Goal: Task Accomplishment & Management: Complete application form

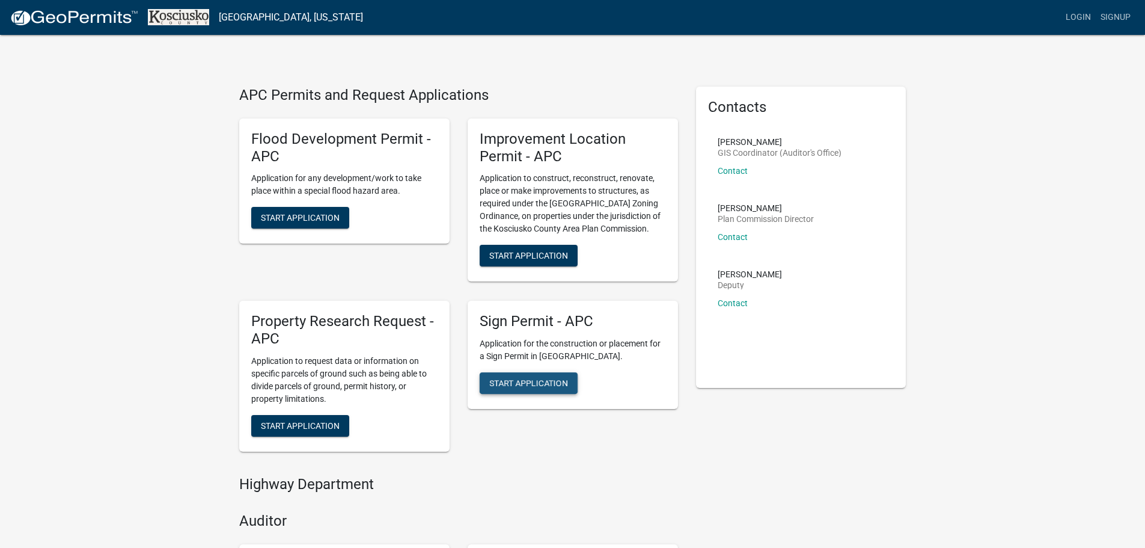
click at [539, 381] on span "Start Application" at bounding box center [528, 383] width 79 height 10
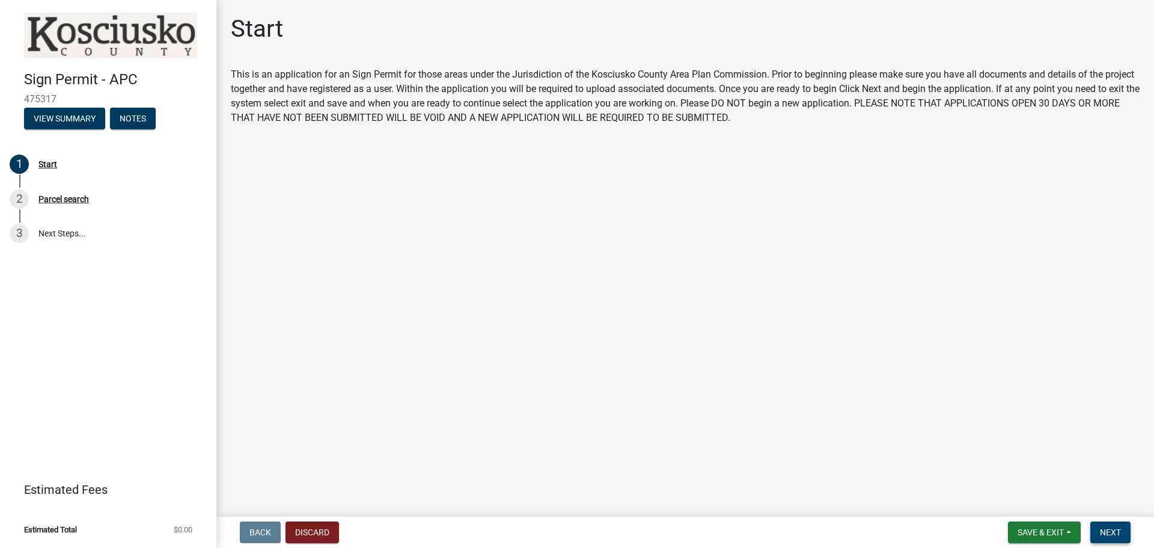
click at [1113, 527] on span "Next" at bounding box center [1110, 532] width 21 height 10
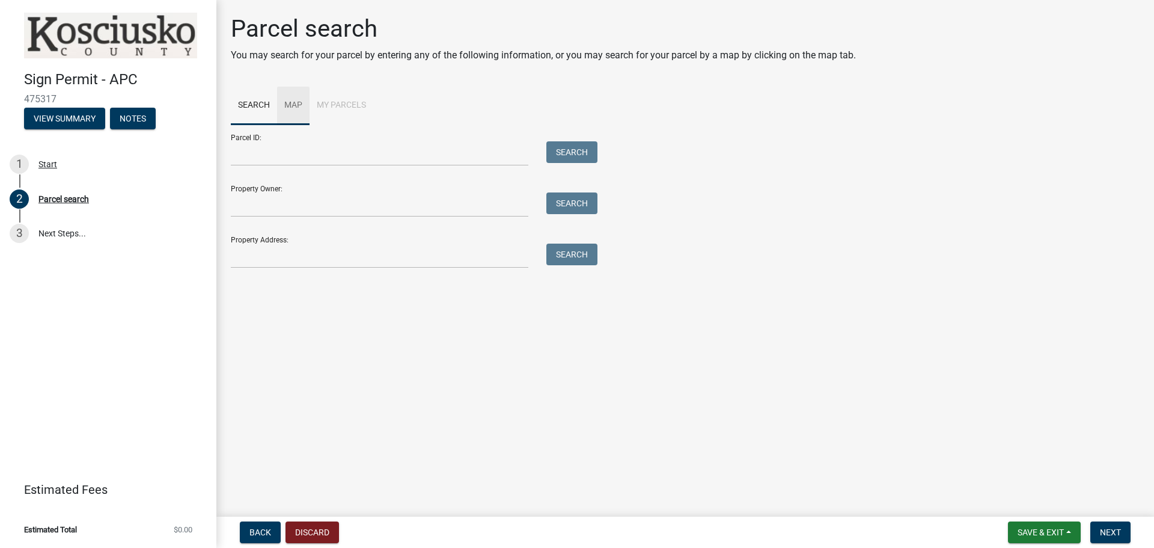
click at [292, 102] on link "Map" at bounding box center [293, 106] width 32 height 38
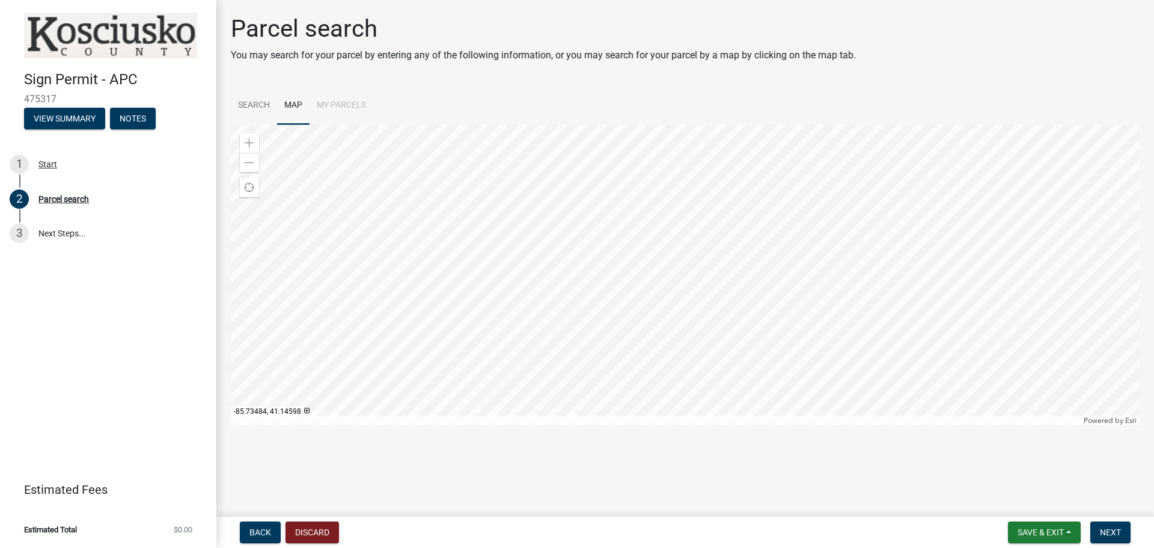
click at [698, 327] on div at bounding box center [685, 274] width 909 height 301
click at [246, 143] on span at bounding box center [250, 143] width 10 height 10
click at [249, 146] on span at bounding box center [250, 143] width 10 height 10
click at [666, 319] on div at bounding box center [685, 274] width 909 height 301
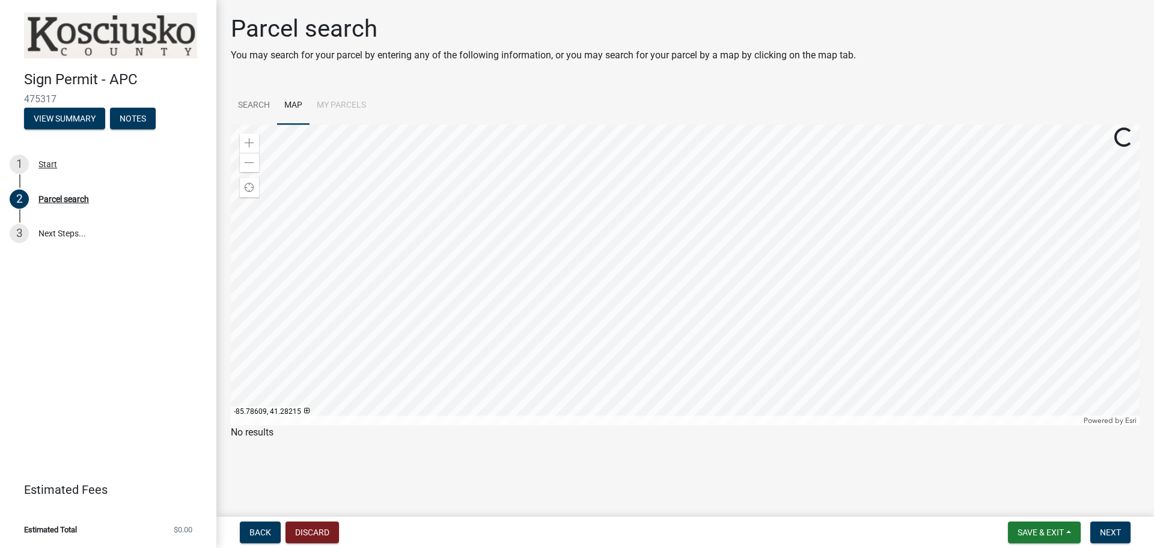
click at [676, 357] on div at bounding box center [685, 274] width 909 height 301
click at [683, 194] on div at bounding box center [685, 274] width 909 height 301
click at [828, 302] on div at bounding box center [685, 274] width 909 height 301
click at [788, 301] on div at bounding box center [685, 274] width 909 height 301
click at [789, 302] on div at bounding box center [685, 274] width 909 height 301
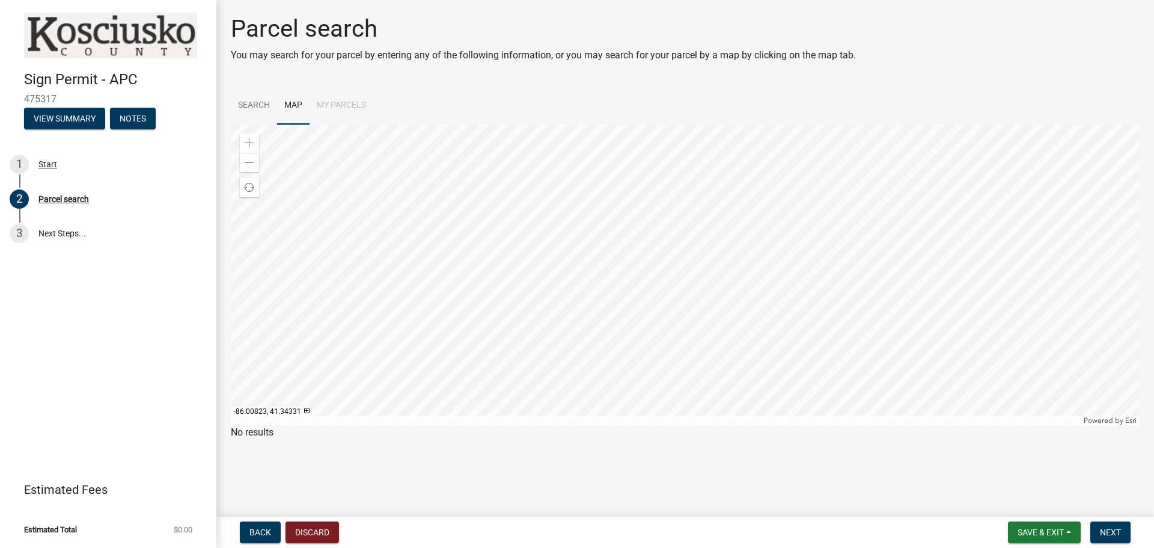
click at [335, 103] on li "My Parcels" at bounding box center [342, 106] width 64 height 38
click at [331, 108] on li "My Parcels" at bounding box center [342, 106] width 64 height 38
click at [262, 107] on link "Search" at bounding box center [254, 106] width 46 height 38
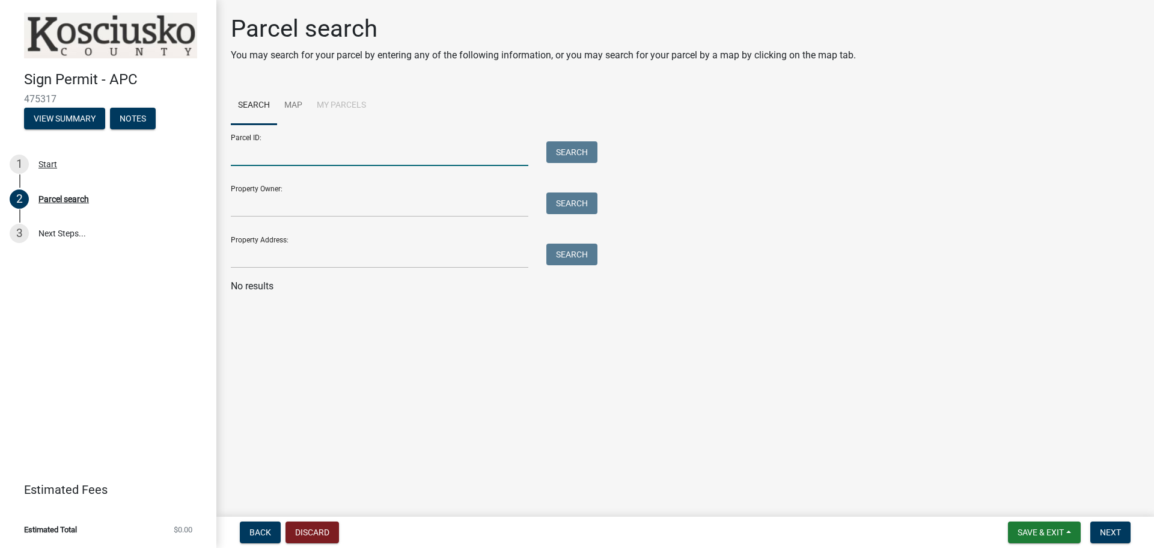
click at [251, 150] on input "Parcel ID:" at bounding box center [380, 153] width 298 height 25
click at [329, 105] on li "My Parcels" at bounding box center [342, 106] width 64 height 38
click at [297, 104] on link "Map" at bounding box center [293, 106] width 32 height 38
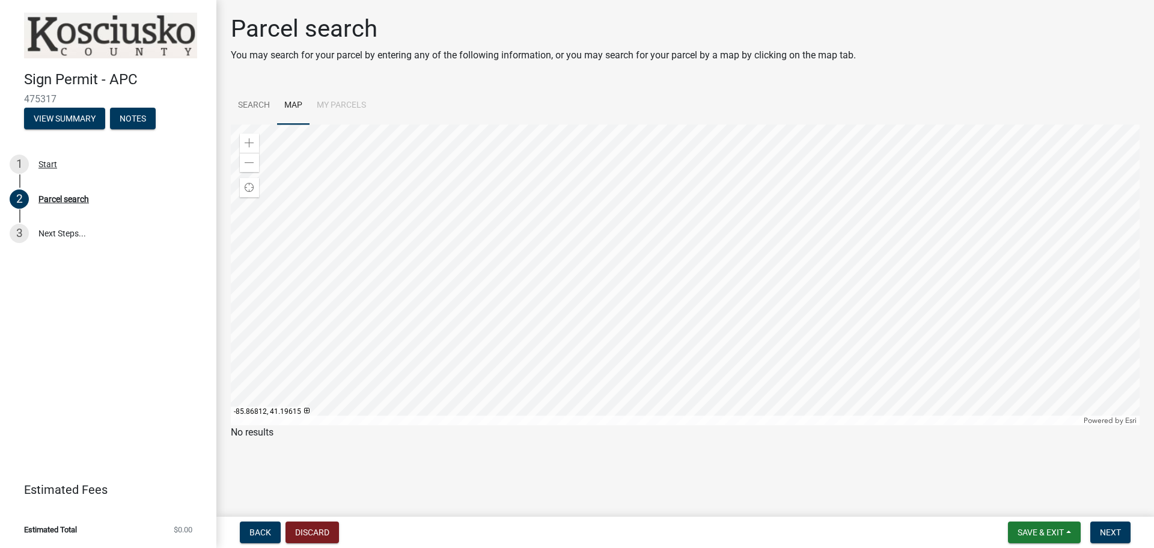
click at [652, 303] on div at bounding box center [685, 274] width 909 height 301
click at [688, 425] on div at bounding box center [685, 274] width 909 height 301
click at [883, 345] on div at bounding box center [685, 274] width 909 height 301
click at [880, 340] on div at bounding box center [685, 274] width 909 height 301
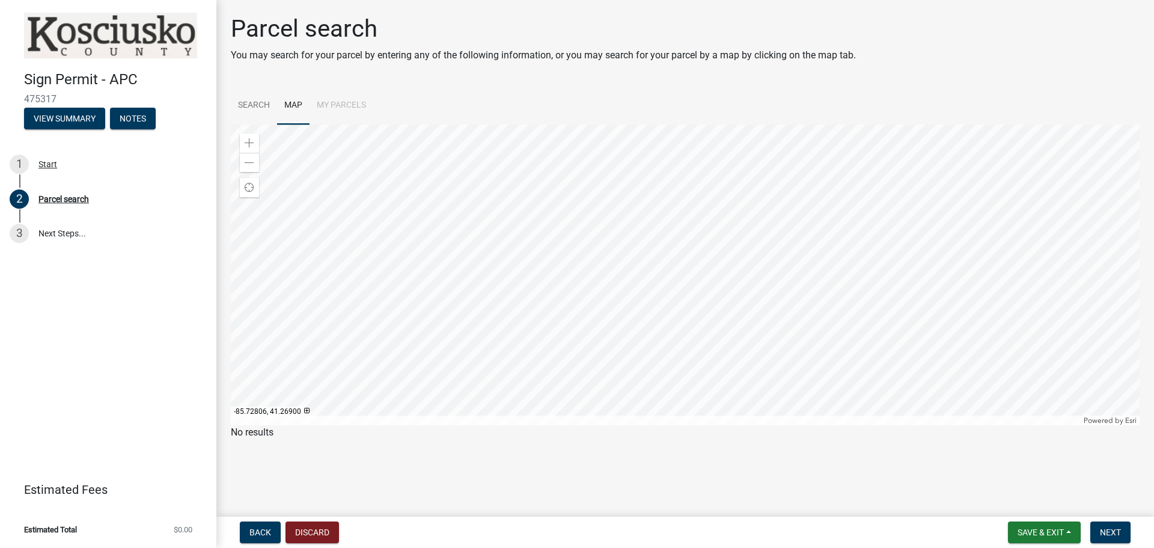
click at [880, 340] on div at bounding box center [685, 274] width 909 height 301
click at [907, 277] on div at bounding box center [685, 274] width 909 height 301
click at [908, 343] on div at bounding box center [685, 274] width 909 height 301
click at [908, 352] on div at bounding box center [685, 274] width 909 height 301
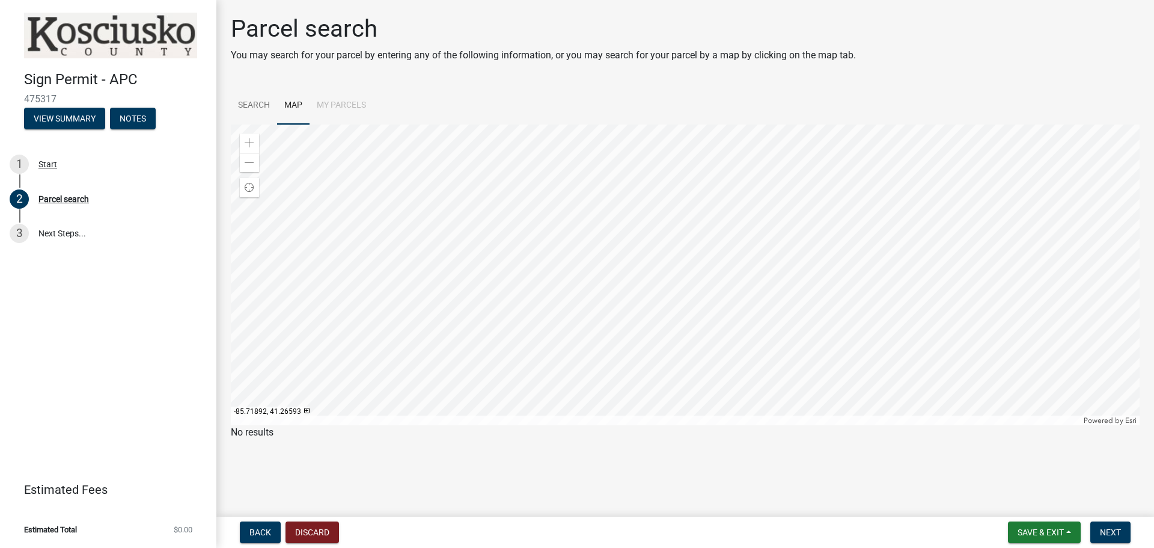
click at [908, 352] on div at bounding box center [685, 274] width 909 height 301
click at [911, 358] on div at bounding box center [685, 274] width 909 height 301
click at [248, 188] on span "Find my location" at bounding box center [250, 188] width 10 height 10
click at [246, 162] on span at bounding box center [250, 163] width 10 height 10
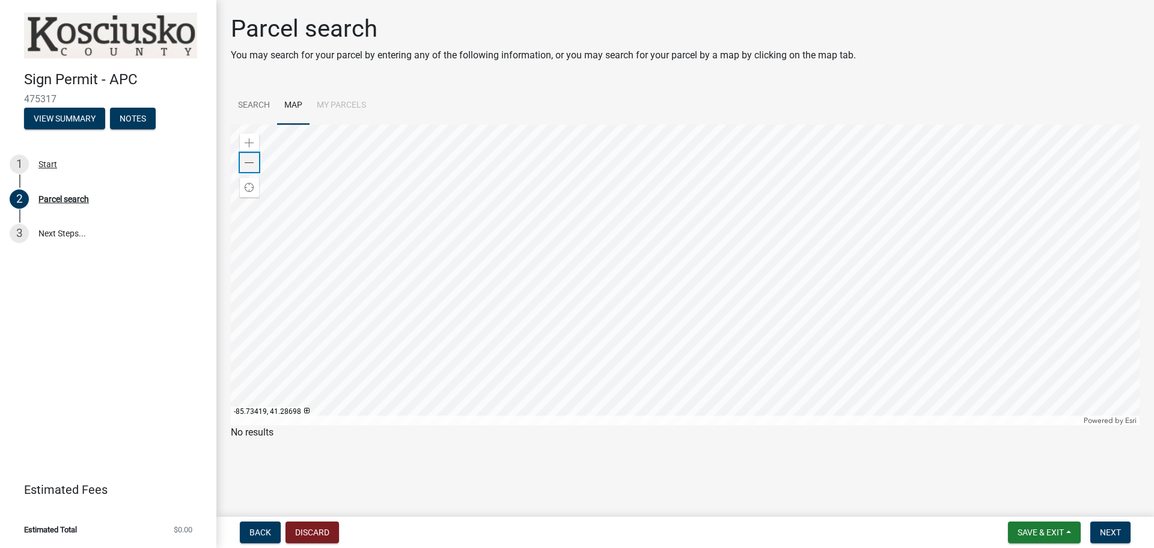
click at [246, 162] on span at bounding box center [250, 163] width 10 height 10
click at [831, 254] on div at bounding box center [685, 274] width 909 height 301
click at [248, 162] on span at bounding box center [250, 163] width 10 height 10
click at [908, 147] on div at bounding box center [685, 274] width 909 height 301
click at [252, 159] on span at bounding box center [250, 163] width 10 height 10
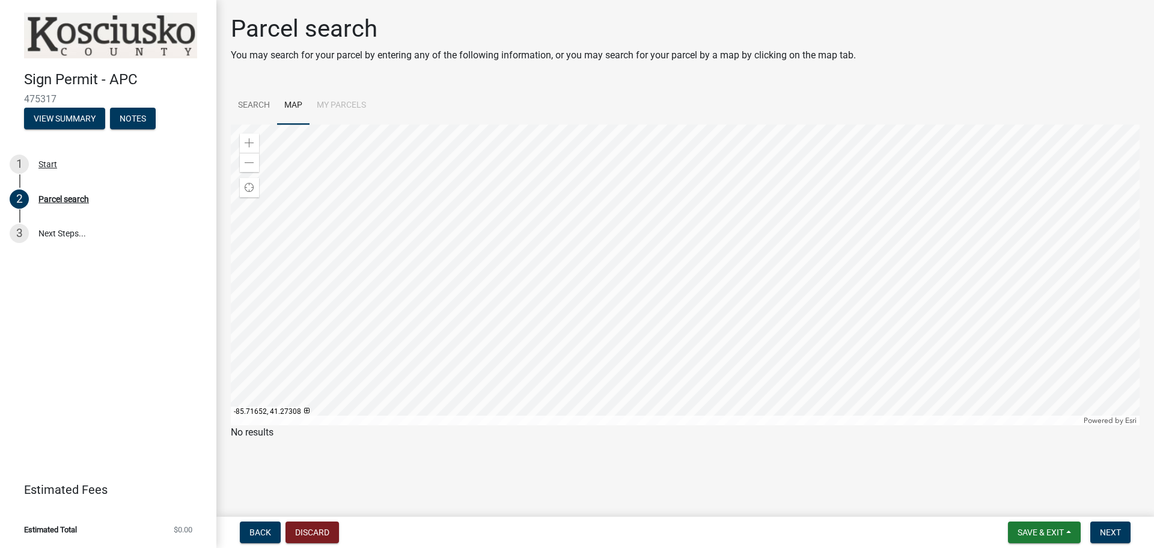
click at [824, 337] on div at bounding box center [685, 274] width 909 height 301
click at [815, 391] on div at bounding box center [685, 274] width 909 height 301
click at [810, 397] on div at bounding box center [685, 274] width 909 height 301
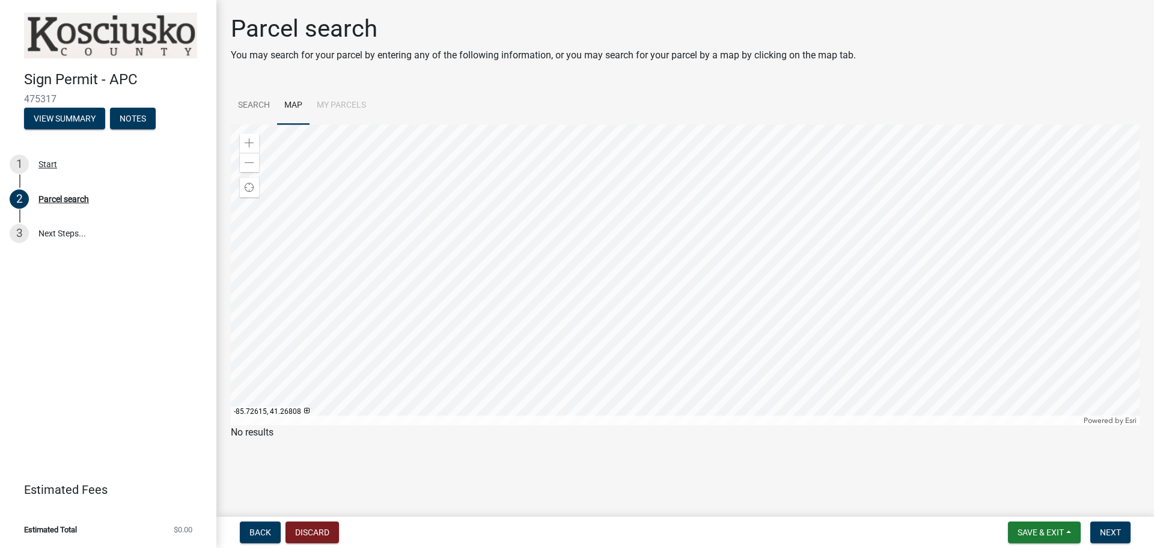
click at [609, 231] on div at bounding box center [685, 274] width 909 height 301
click at [844, 396] on div at bounding box center [685, 274] width 909 height 301
click at [248, 155] on div "Zoom out" at bounding box center [249, 162] width 19 height 19
click at [461, 327] on div at bounding box center [685, 274] width 909 height 301
click at [613, 286] on div at bounding box center [685, 274] width 909 height 301
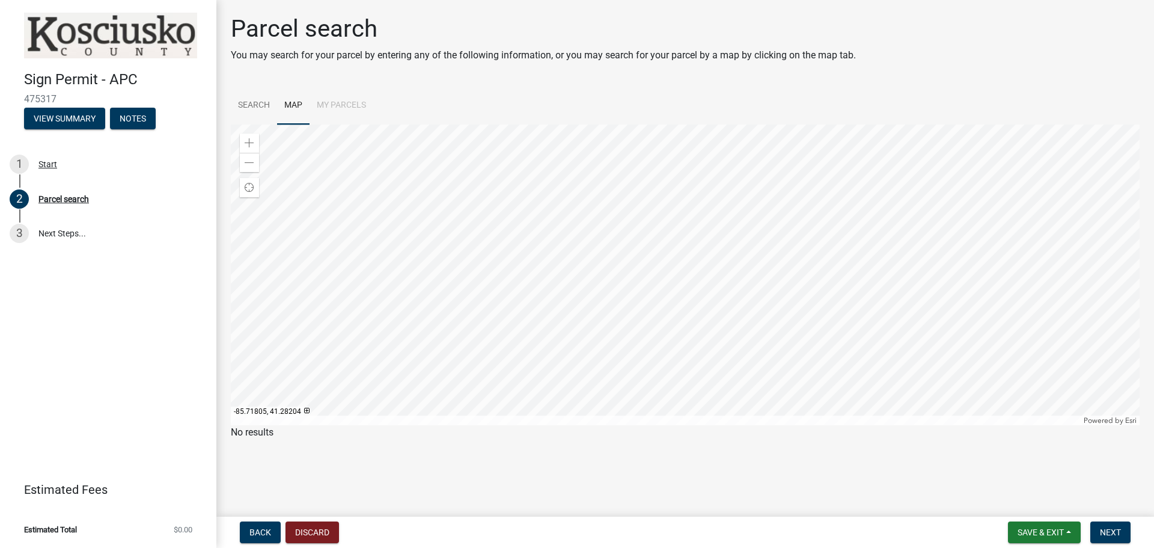
click at [729, 309] on div at bounding box center [685, 274] width 909 height 301
click at [246, 158] on span at bounding box center [250, 163] width 10 height 10
click at [694, 338] on div at bounding box center [685, 274] width 909 height 301
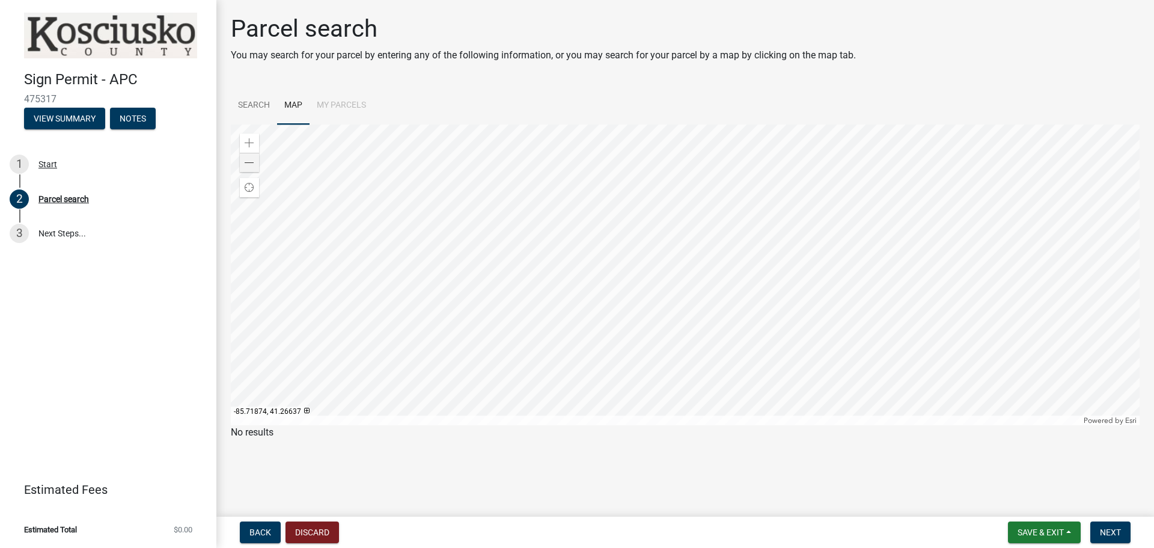
click at [694, 338] on div at bounding box center [685, 274] width 909 height 301
click at [1118, 535] on span "Next" at bounding box center [1110, 532] width 21 height 10
click at [251, 101] on link "Search" at bounding box center [254, 106] width 46 height 38
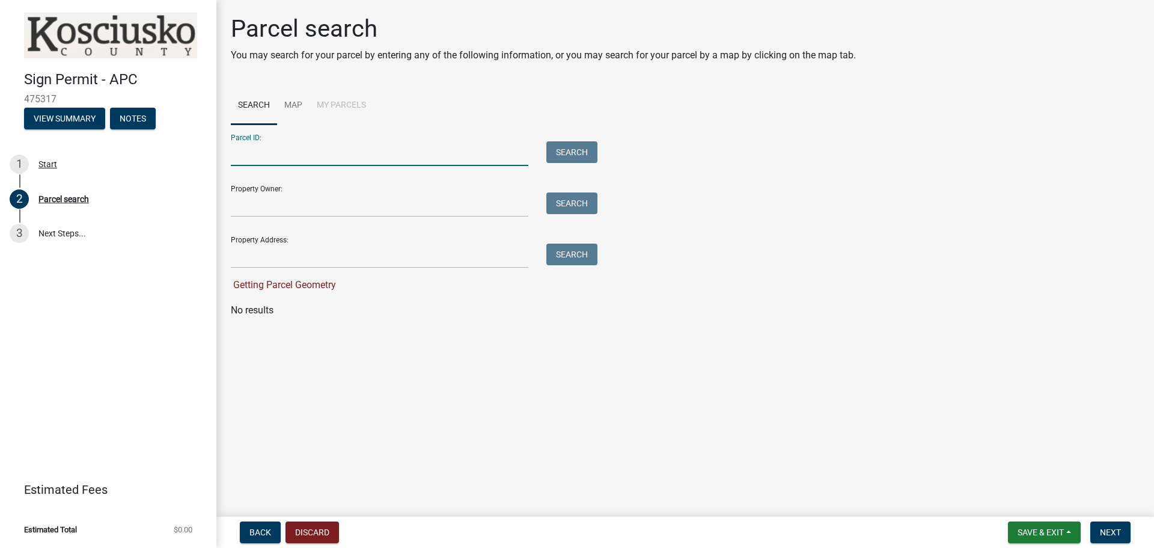
click at [256, 156] on input "Parcel ID:" at bounding box center [380, 153] width 298 height 25
type input "teppancoe"
click at [565, 148] on button "Search" at bounding box center [571, 152] width 51 height 22
drag, startPoint x: 293, startPoint y: 156, endPoint x: 124, endPoint y: 169, distance: 169.4
click at [124, 169] on div "Sign Permit - APC 475317 View Summary Notes 1 Start 2 Parcel search 3 Next Step…" at bounding box center [577, 274] width 1154 height 548
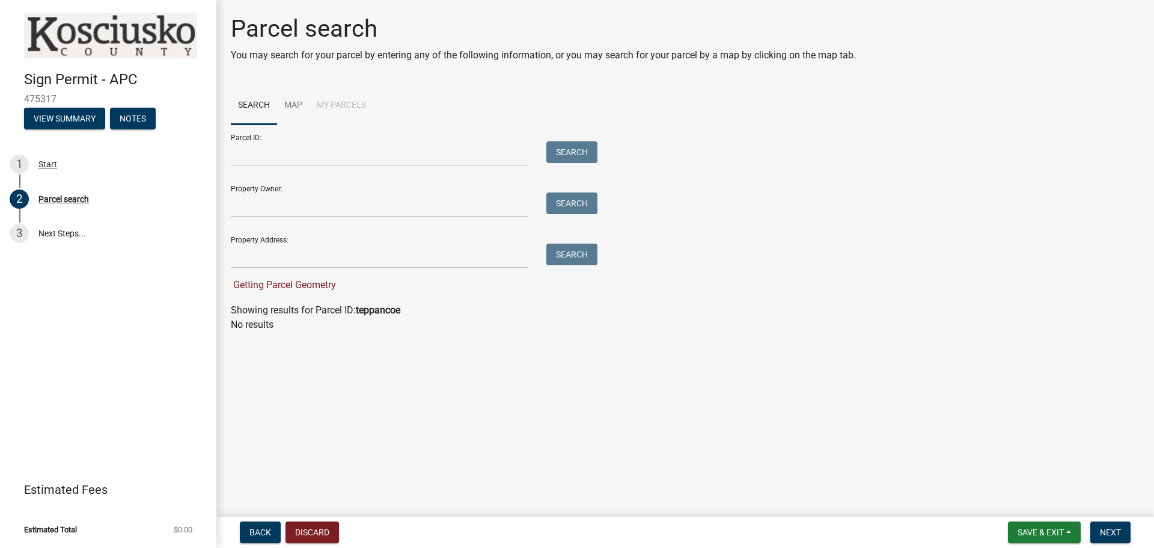
click at [274, 289] on span "Getting Parcel Geometry" at bounding box center [283, 284] width 105 height 11
click at [247, 153] on input "Parcel ID:" at bounding box center [380, 153] width 298 height 25
click at [546, 141] on button "Search" at bounding box center [571, 152] width 51 height 22
click at [247, 153] on input "tippancone" at bounding box center [380, 153] width 298 height 25
click at [284, 164] on input "tippancone" at bounding box center [380, 153] width 298 height 25
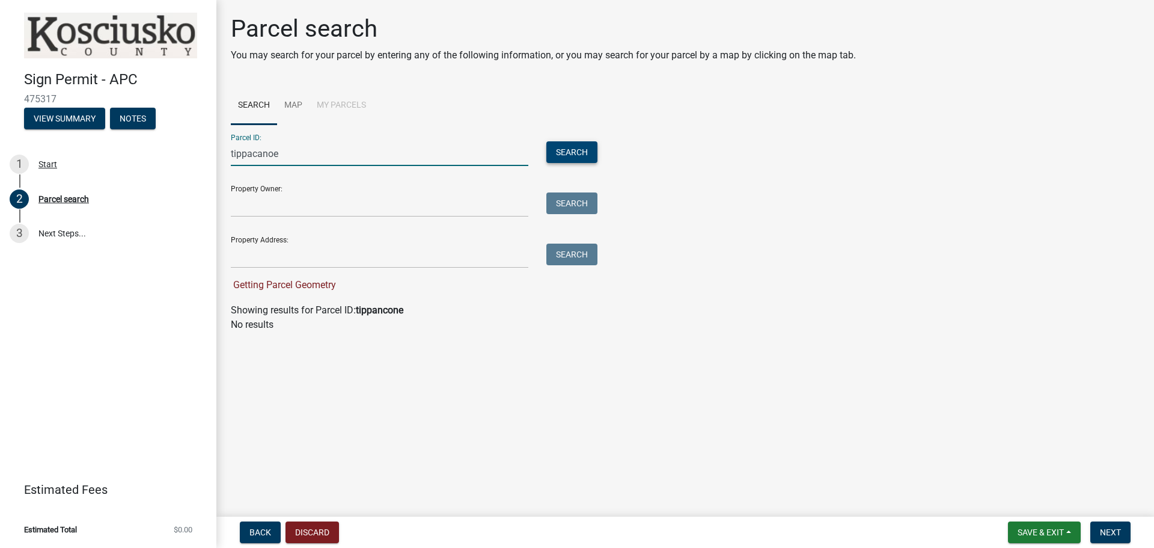
type input "tippacanoe"
click at [557, 150] on button "Search" at bounding box center [571, 152] width 51 height 22
click at [294, 105] on link "Map" at bounding box center [293, 106] width 32 height 38
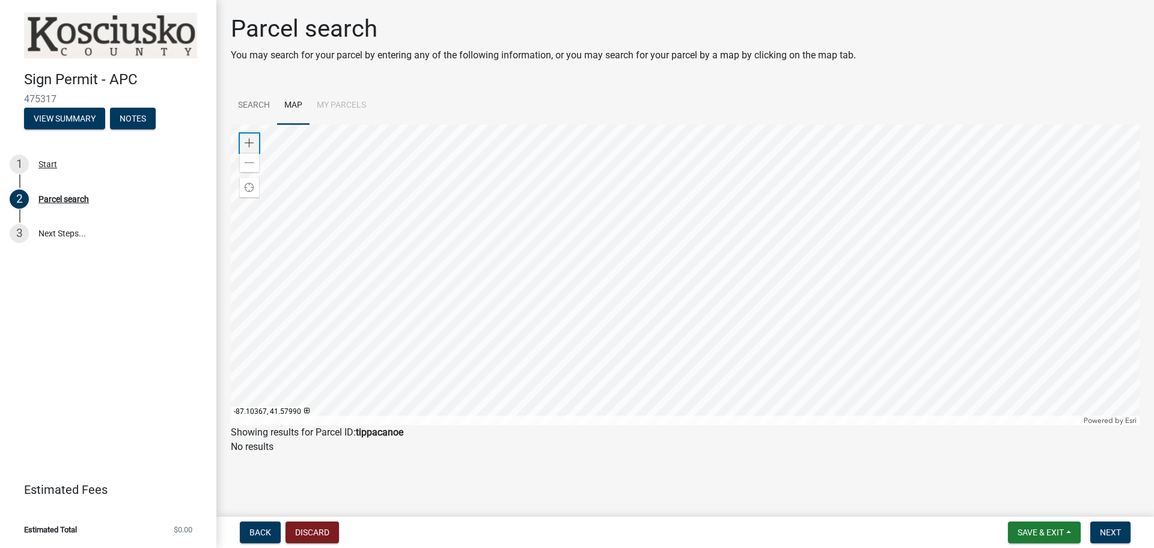
click at [248, 140] on span at bounding box center [250, 143] width 10 height 10
click at [249, 160] on span at bounding box center [250, 163] width 10 height 10
click at [248, 142] on span at bounding box center [250, 143] width 10 height 10
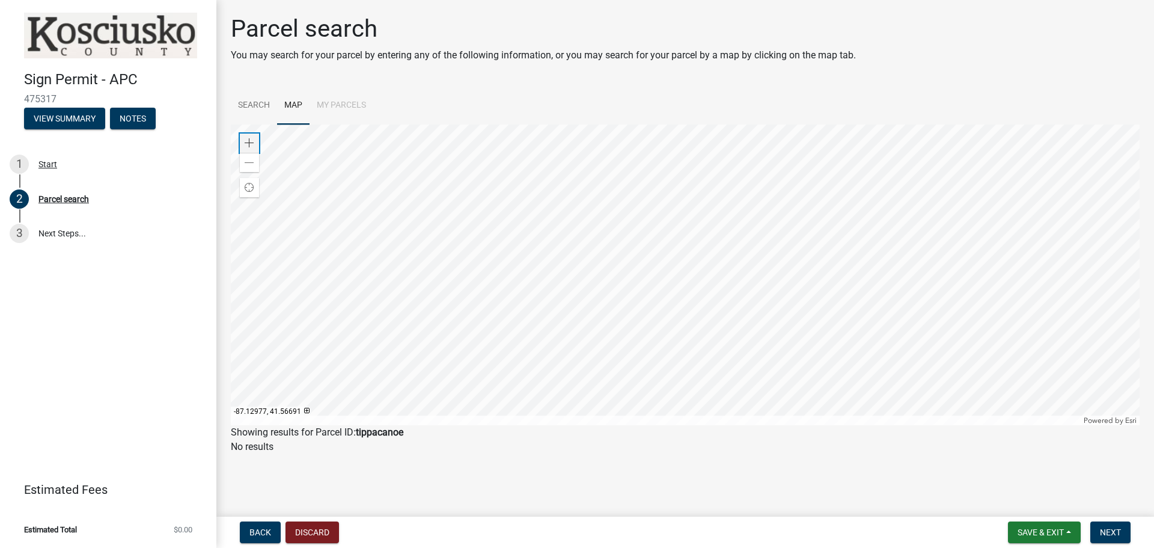
click at [248, 142] on span at bounding box center [250, 143] width 10 height 10
click at [587, 417] on div at bounding box center [685, 274] width 909 height 301
click at [453, 322] on div at bounding box center [685, 274] width 909 height 301
click at [246, 144] on span at bounding box center [250, 143] width 10 height 10
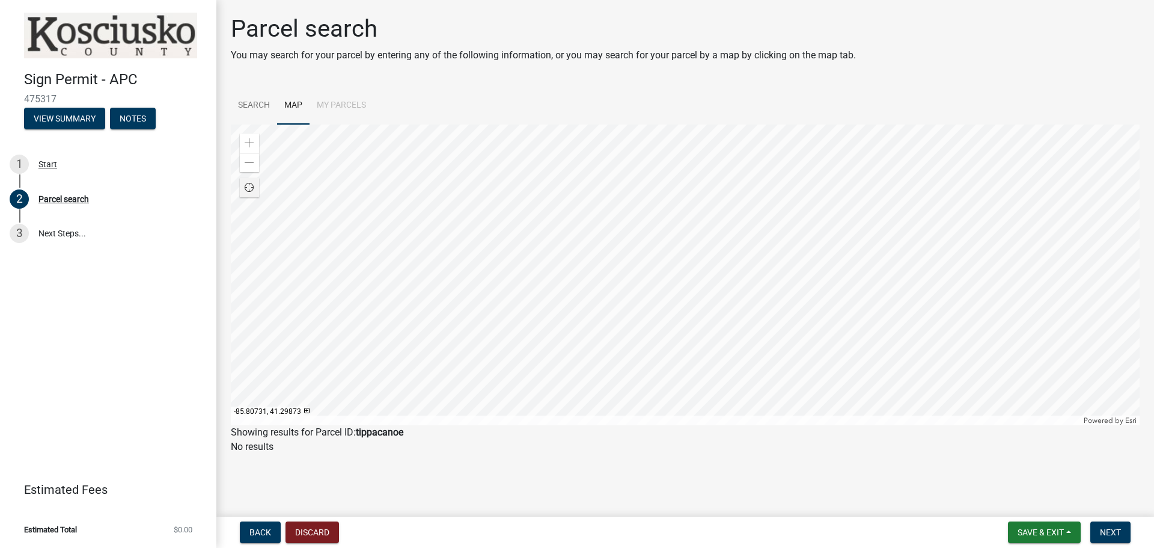
click at [249, 189] on span "Find my location" at bounding box center [250, 188] width 10 height 10
click at [692, 329] on div at bounding box center [685, 274] width 909 height 301
click at [639, 252] on div at bounding box center [685, 274] width 909 height 301
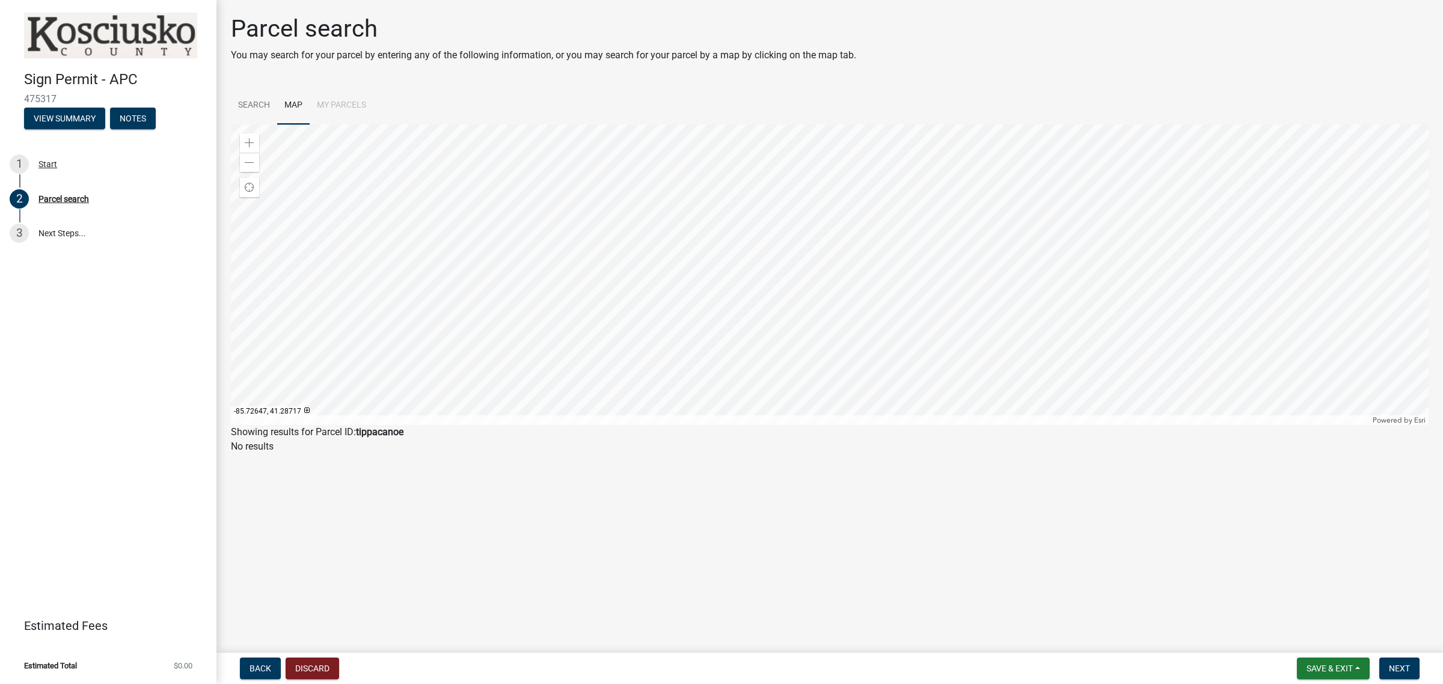
click at [1021, 290] on div at bounding box center [830, 274] width 1198 height 301
click at [975, 191] on div at bounding box center [830, 274] width 1198 height 301
click at [253, 163] on span at bounding box center [250, 163] width 10 height 10
click at [944, 245] on div at bounding box center [830, 274] width 1198 height 301
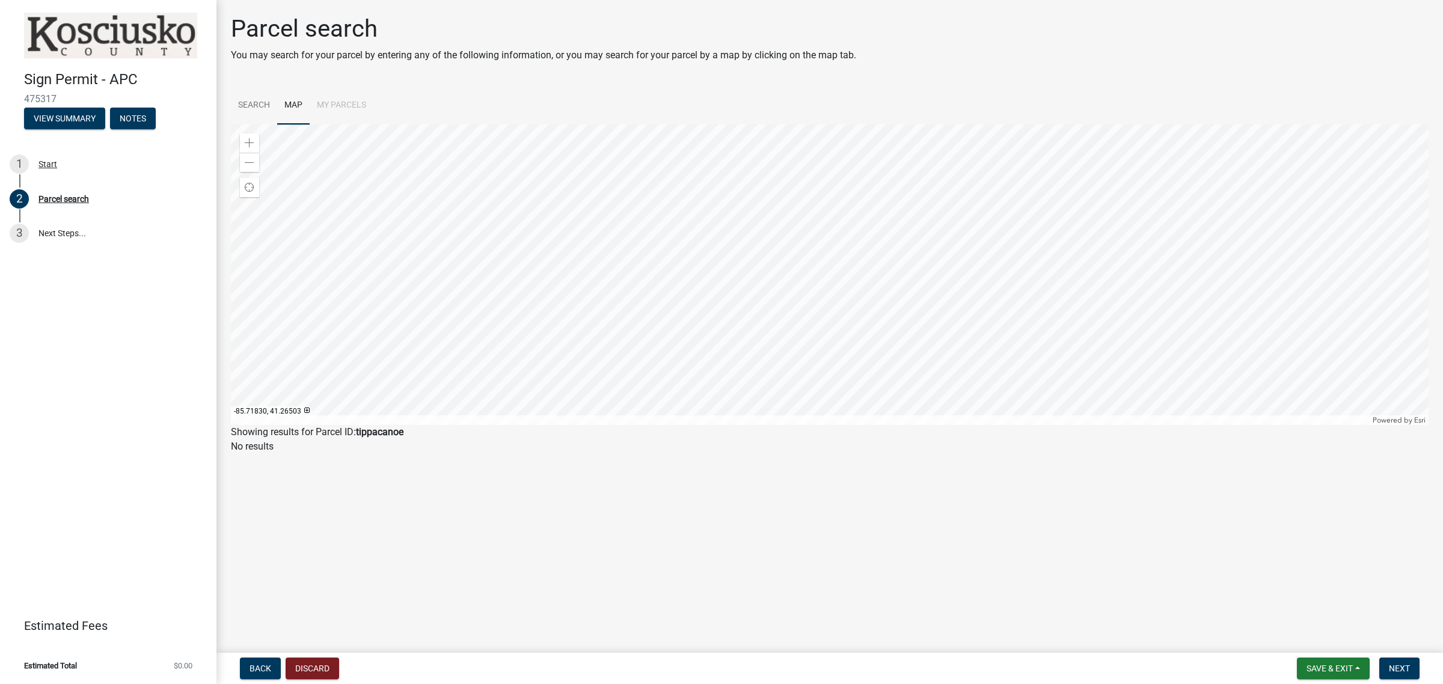
click at [950, 386] on div at bounding box center [830, 274] width 1198 height 301
click at [1036, 387] on div at bounding box center [830, 274] width 1198 height 301
click at [305, 411] on div at bounding box center [306, 410] width 5 height 5
click at [316, 410] on div at bounding box center [318, 410] width 5 height 5
click at [1035, 389] on div at bounding box center [830, 274] width 1198 height 301
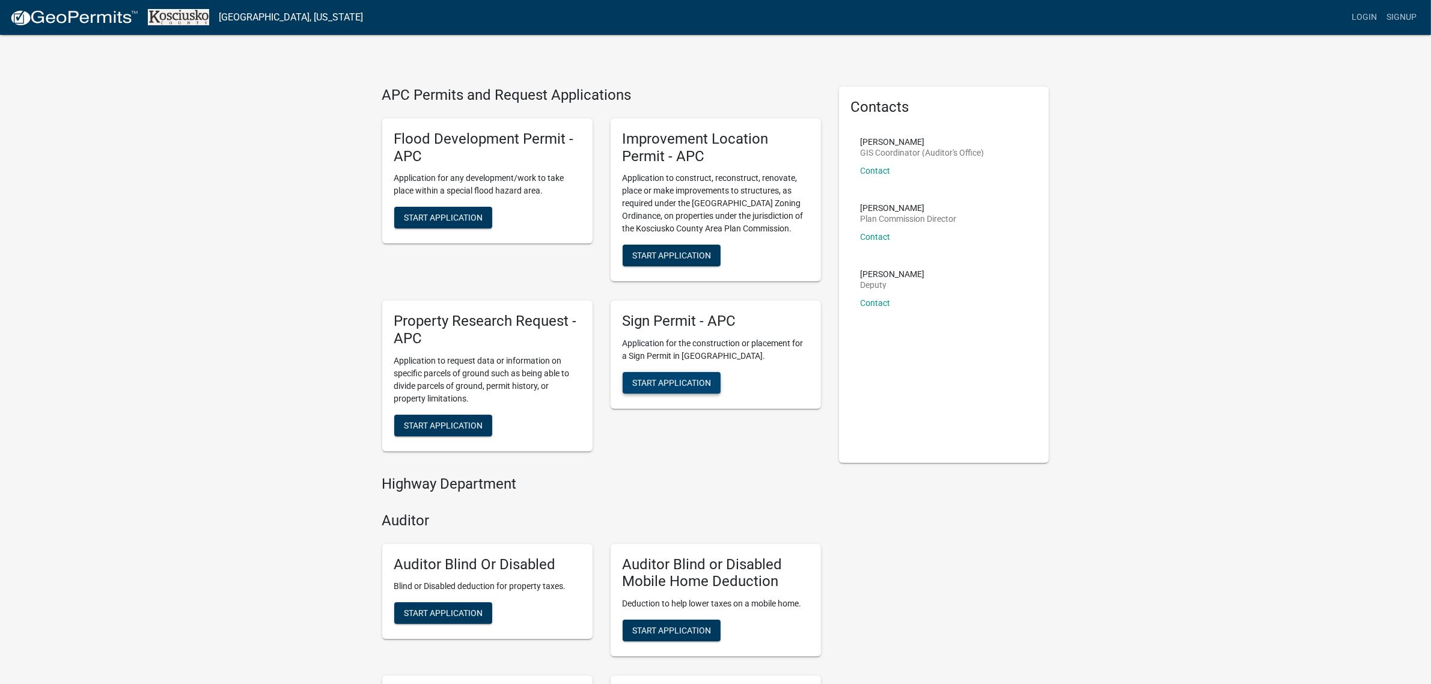
click at [675, 380] on span "Start Application" at bounding box center [671, 383] width 79 height 10
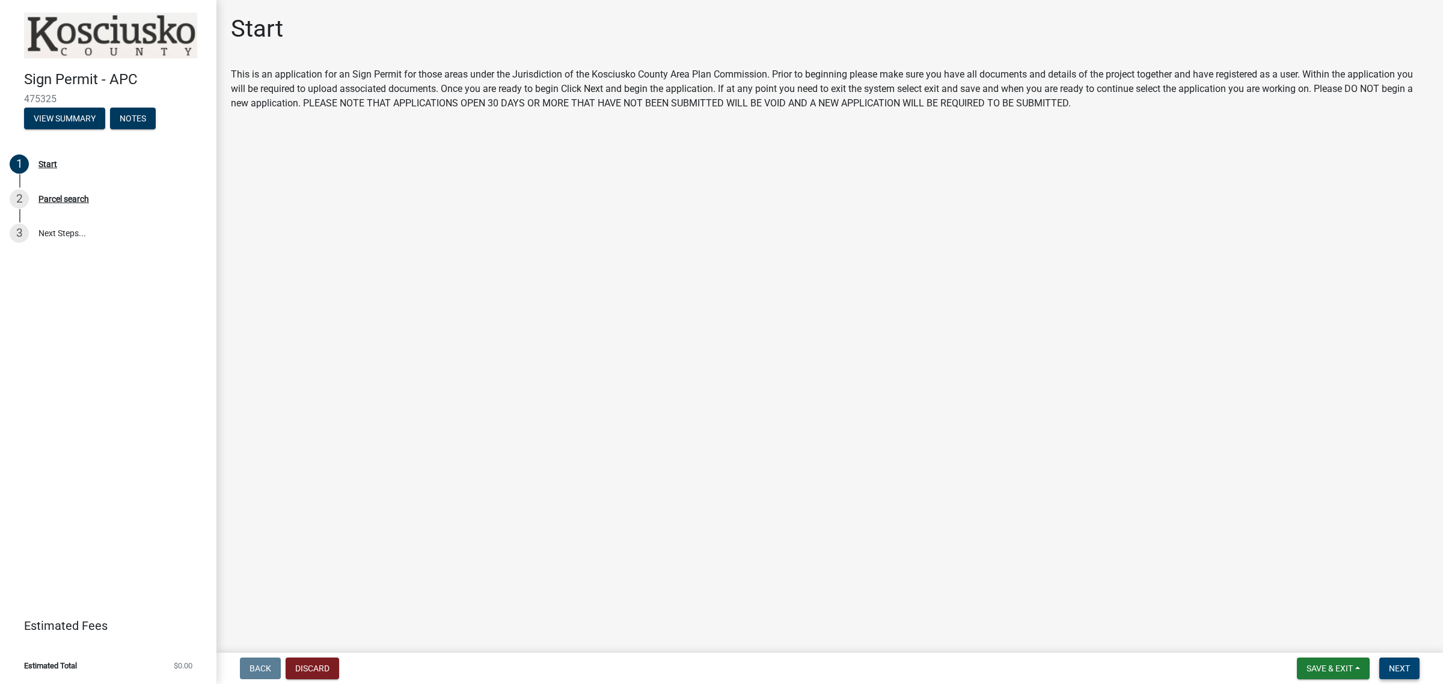
click at [1401, 666] on span "Next" at bounding box center [1399, 669] width 21 height 10
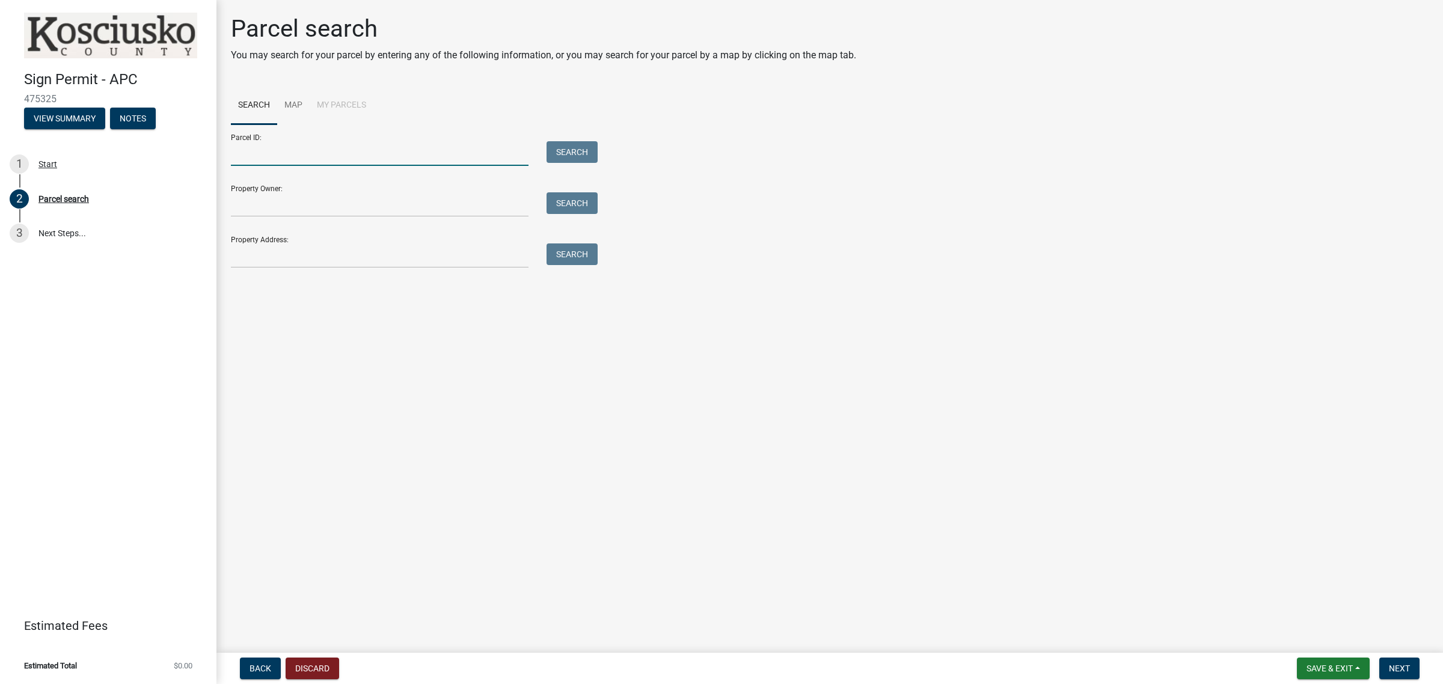
click at [271, 152] on input "Parcel ID:" at bounding box center [380, 153] width 298 height 25
click at [575, 152] on button "Search" at bounding box center [571, 152] width 51 height 22
click at [231, 154] on input "85.71863,41.26541" at bounding box center [380, 153] width 298 height 25
type input "-85.71863,41.26541"
click at [567, 145] on button "Search" at bounding box center [571, 152] width 51 height 22
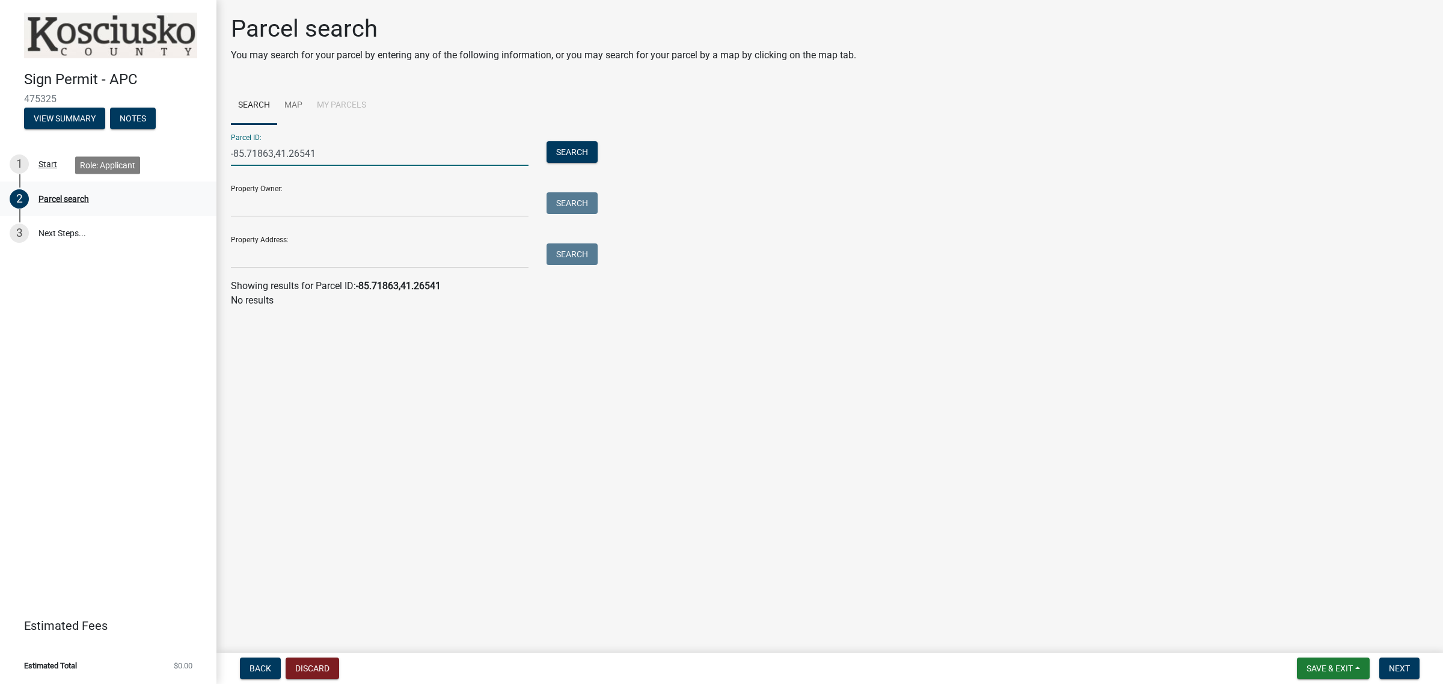
drag, startPoint x: 329, startPoint y: 155, endPoint x: 142, endPoint y: 207, distance: 194.3
click at [142, 207] on div "Sign Permit - APC 475325 View Summary Notes 1 Start 2 Parcel search 3 Next Step…" at bounding box center [721, 342] width 1443 height 684
click at [557, 151] on button "Search" at bounding box center [571, 152] width 51 height 22
click at [287, 155] on input "-85.70890" at bounding box center [380, 153] width 298 height 25
type input "-85.70890, 4.26479"
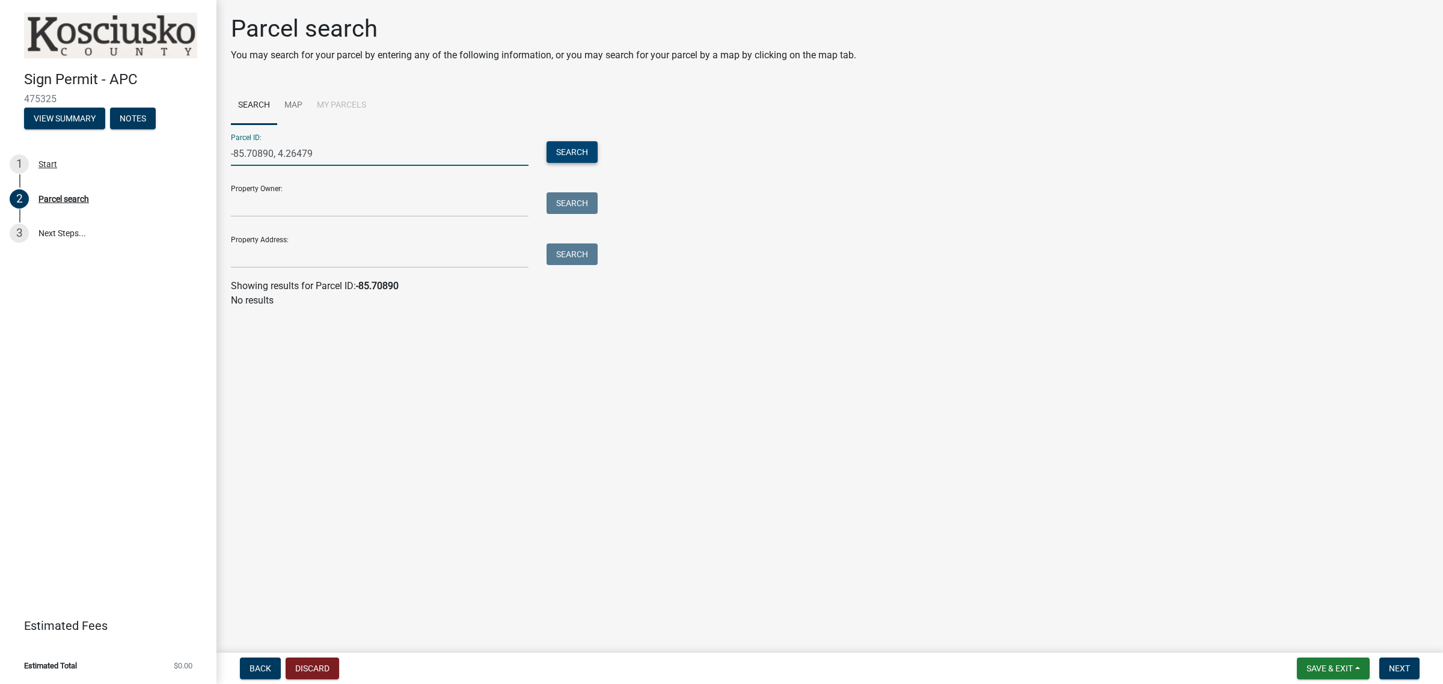
click at [569, 153] on button "Search" at bounding box center [571, 152] width 51 height 22
click at [74, 198] on div "Parcel search" at bounding box center [63, 199] width 50 height 8
drag, startPoint x: 344, startPoint y: 152, endPoint x: 78, endPoint y: 179, distance: 267.7
click at [78, 179] on div "Sign Permit - APC 475325 View Summary Notes 1 Start 2 Parcel search 3 Next Step…" at bounding box center [721, 342] width 1443 height 684
click at [248, 251] on input "Property Address:" at bounding box center [380, 255] width 298 height 25
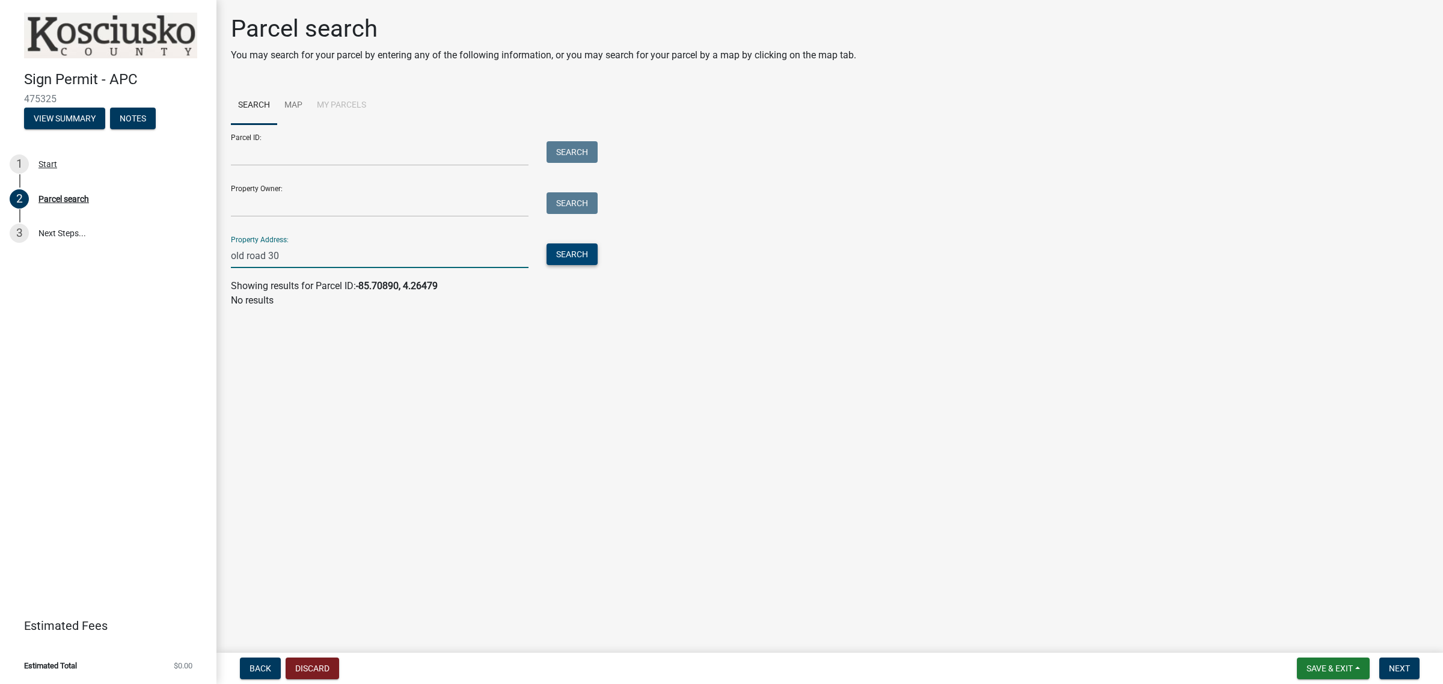
type input "old road 30"
click at [575, 254] on button "Search" at bounding box center [571, 254] width 51 height 22
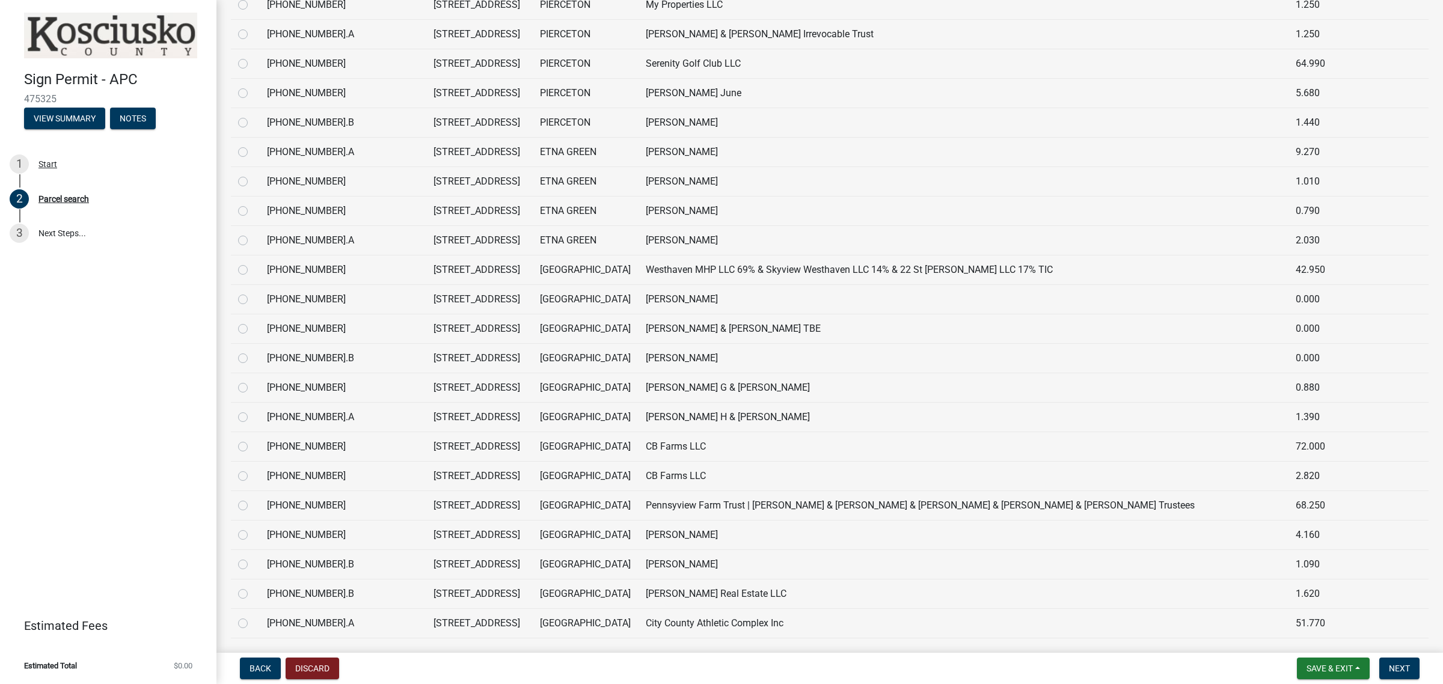
scroll to position [526, 0]
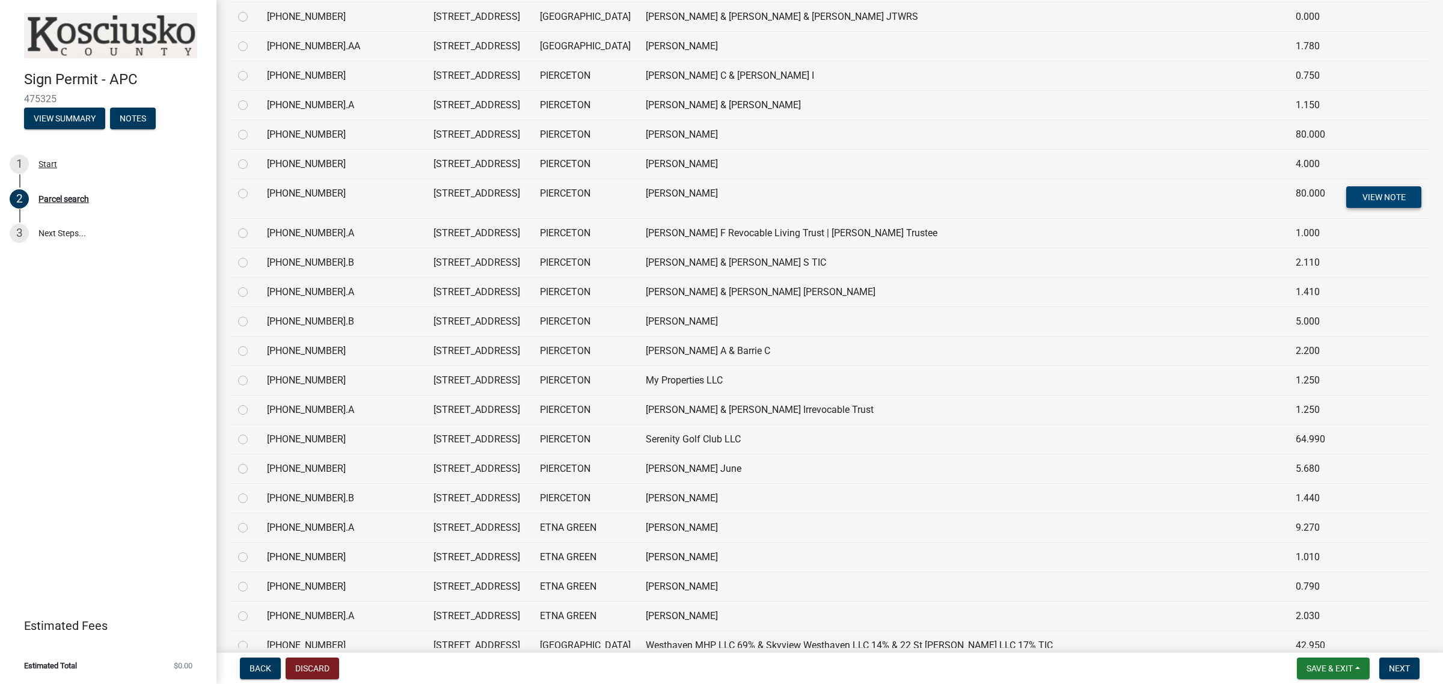
click at [1377, 194] on span "View Note" at bounding box center [1383, 197] width 43 height 10
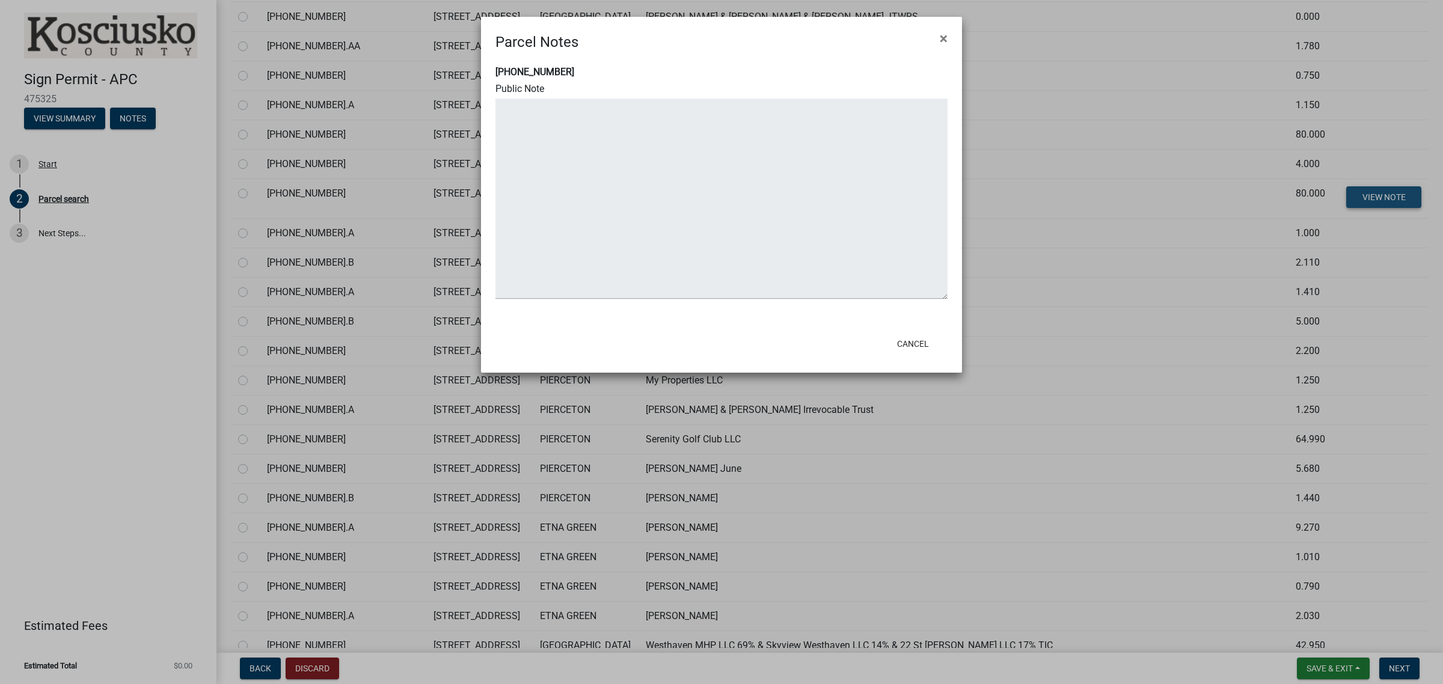
type textarea "5/2025 combined request only"
click at [943, 37] on span "×" at bounding box center [944, 38] width 8 height 17
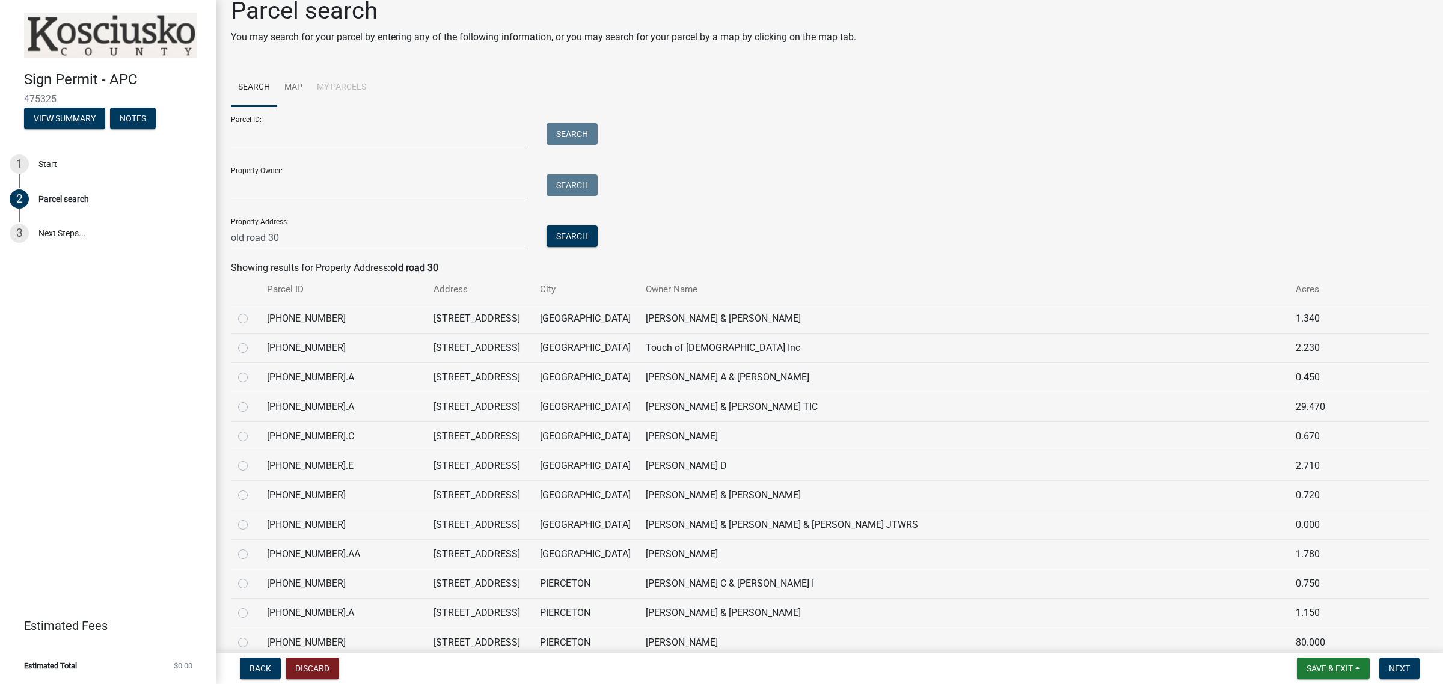
scroll to position [0, 0]
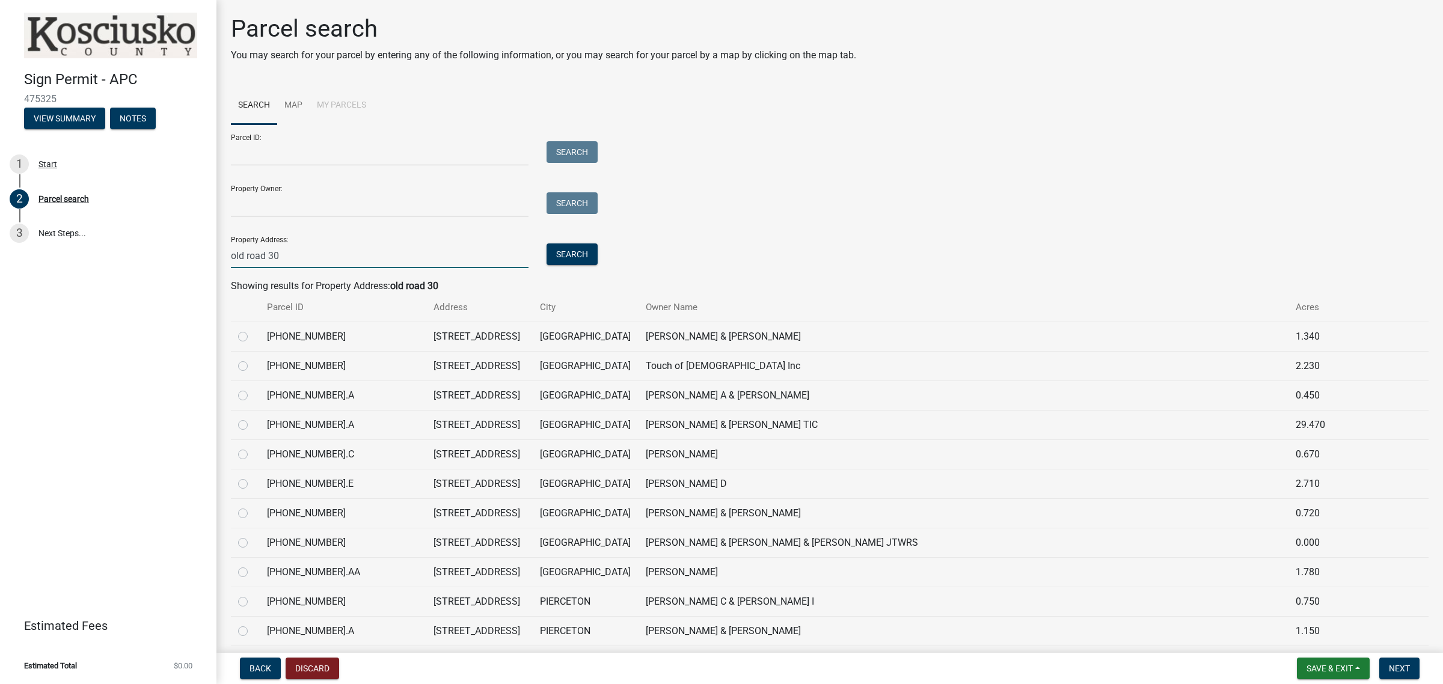
click at [304, 252] on input "old road 30" at bounding box center [380, 255] width 298 height 25
click at [582, 250] on button "Search" at bounding box center [571, 254] width 51 height 22
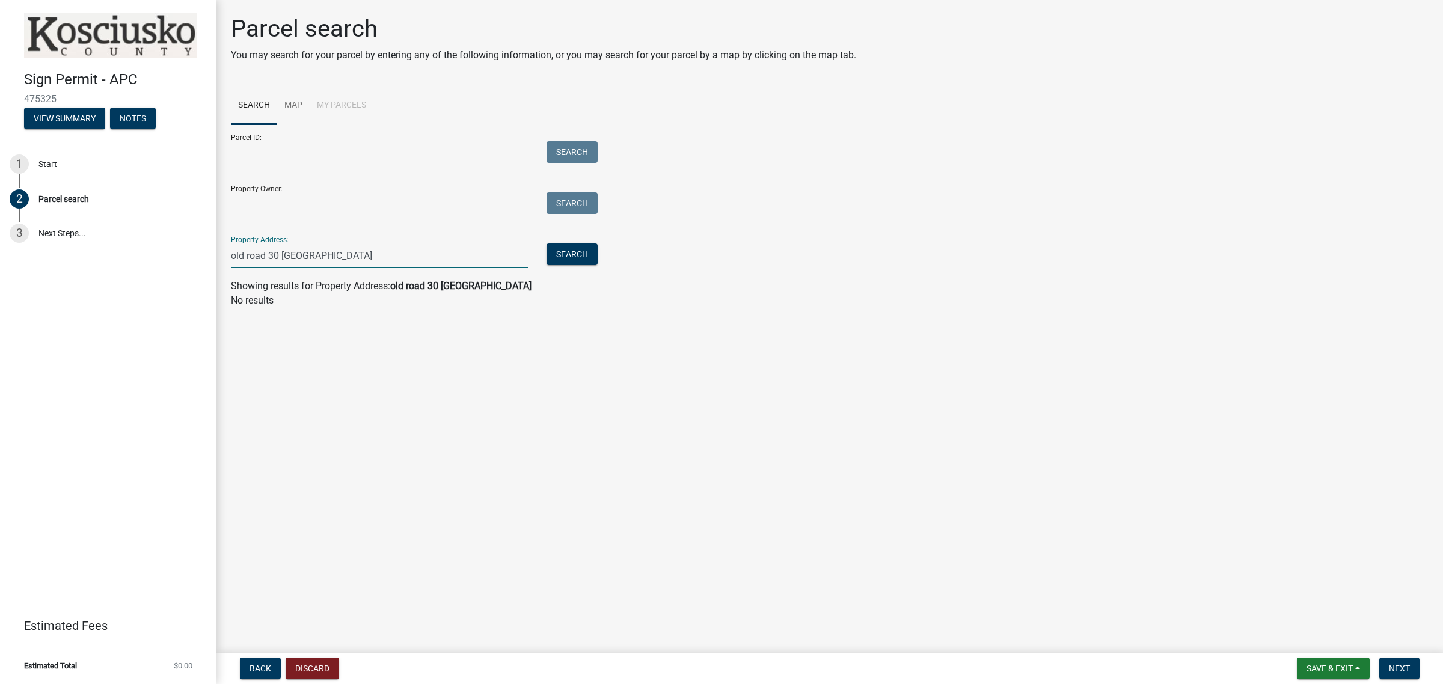
click at [343, 262] on input "old road 30 warsaw" at bounding box center [380, 255] width 298 height 25
type input "old road 30"
click at [554, 257] on button "Search" at bounding box center [571, 254] width 51 height 22
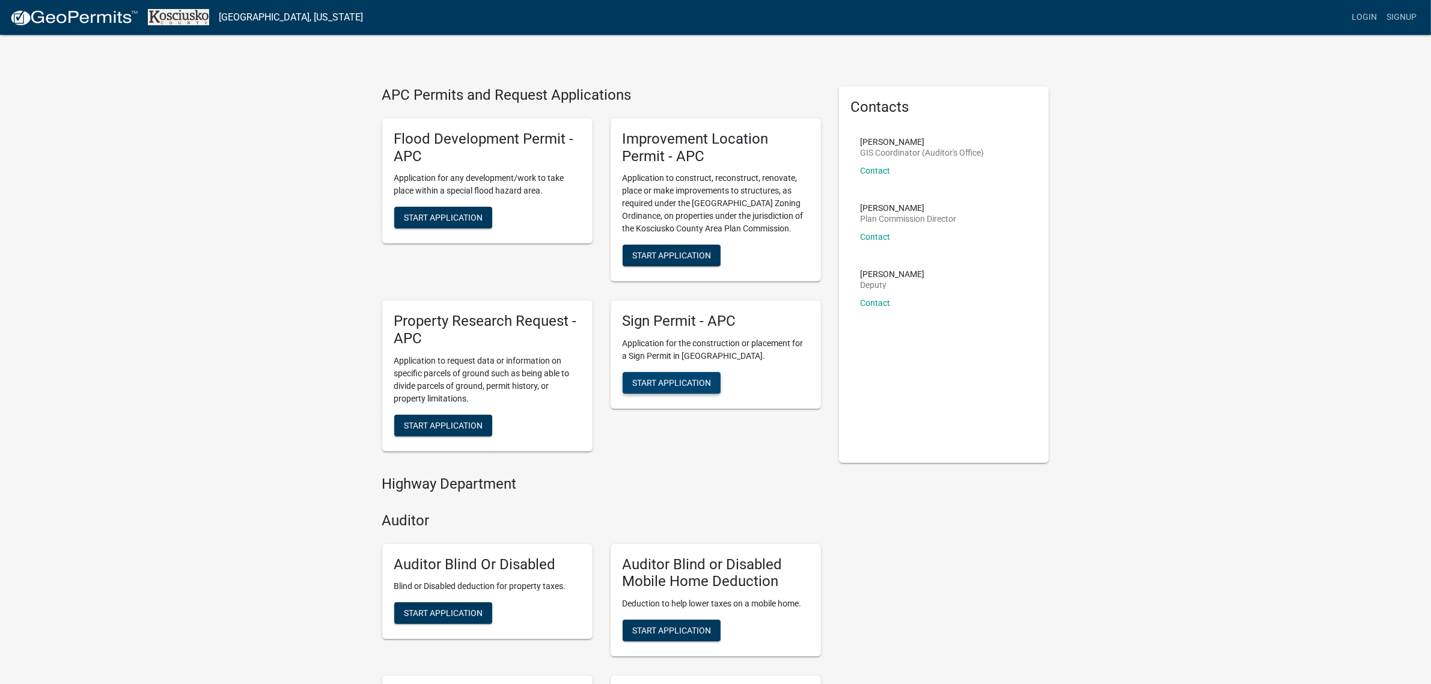
click at [664, 383] on span "Start Application" at bounding box center [671, 383] width 79 height 10
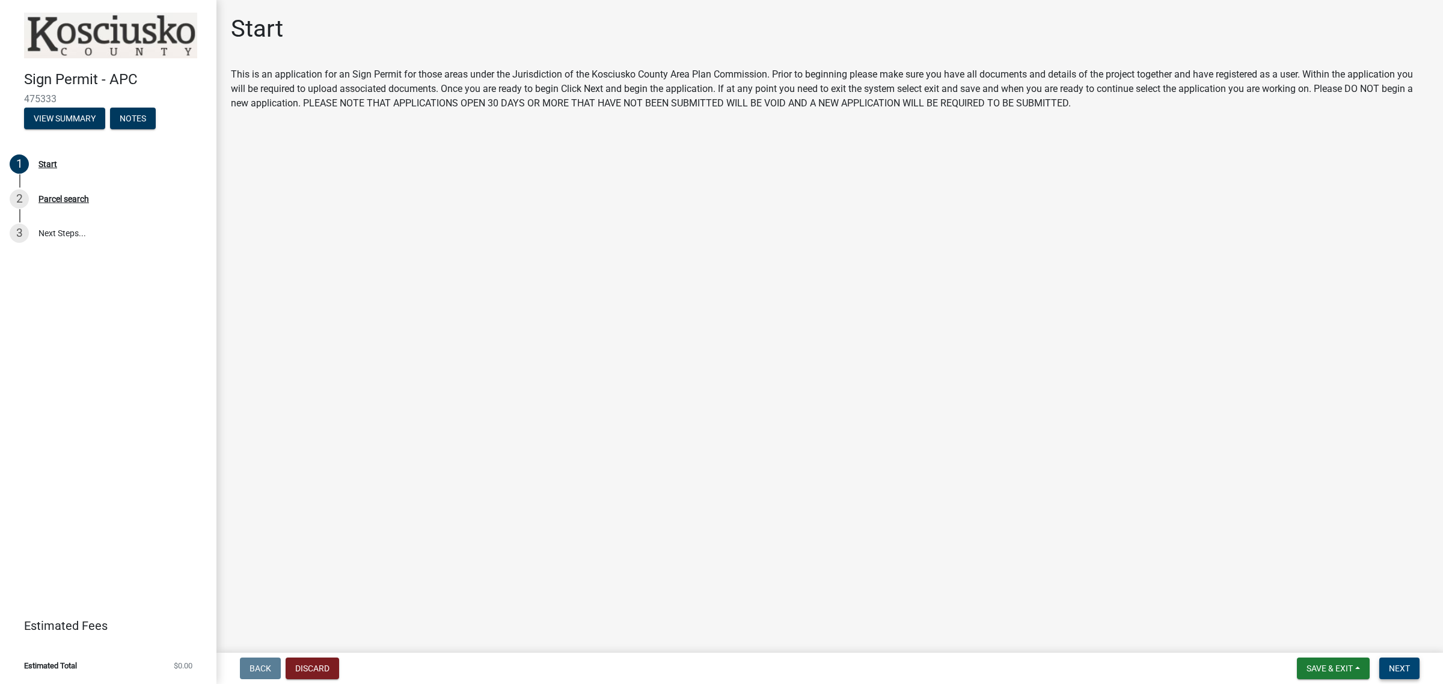
click at [1406, 662] on button "Next" at bounding box center [1399, 669] width 40 height 22
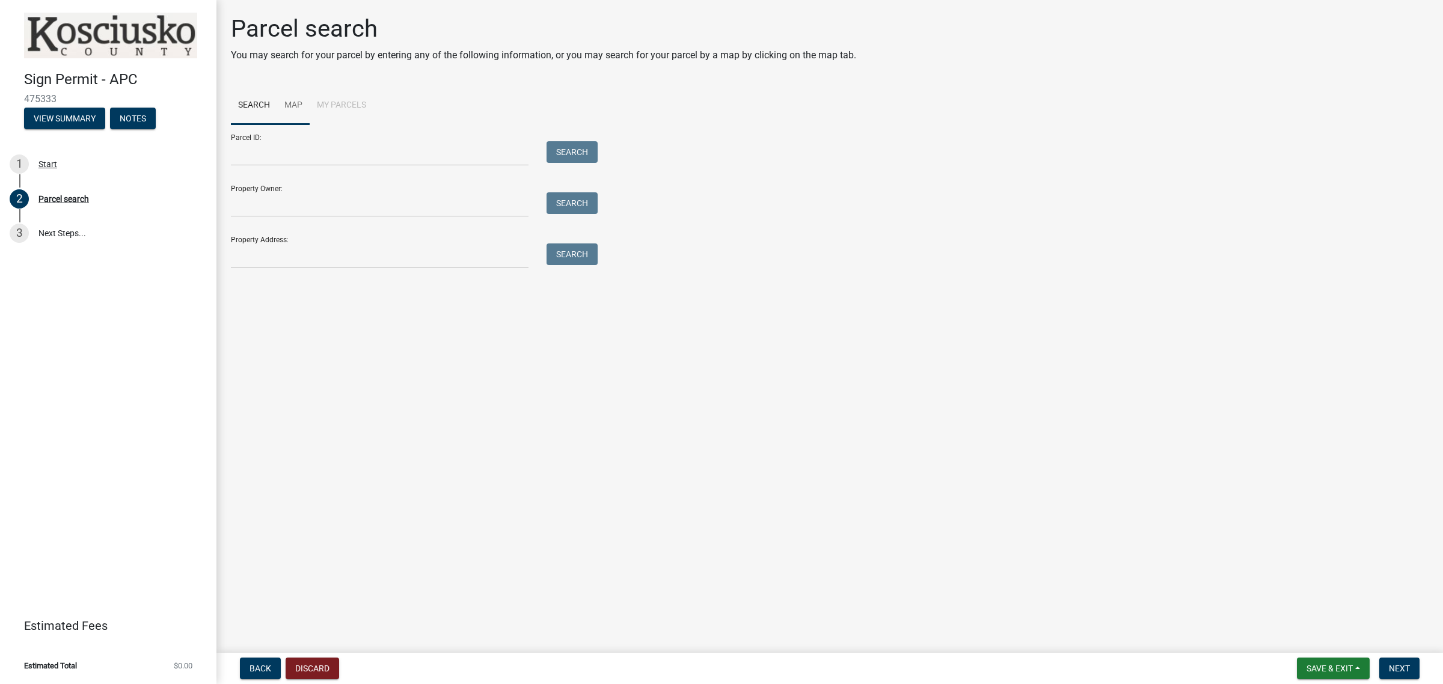
click at [290, 96] on link "Map" at bounding box center [293, 106] width 32 height 38
click at [243, 145] on div "Zoom in" at bounding box center [249, 142] width 19 height 19
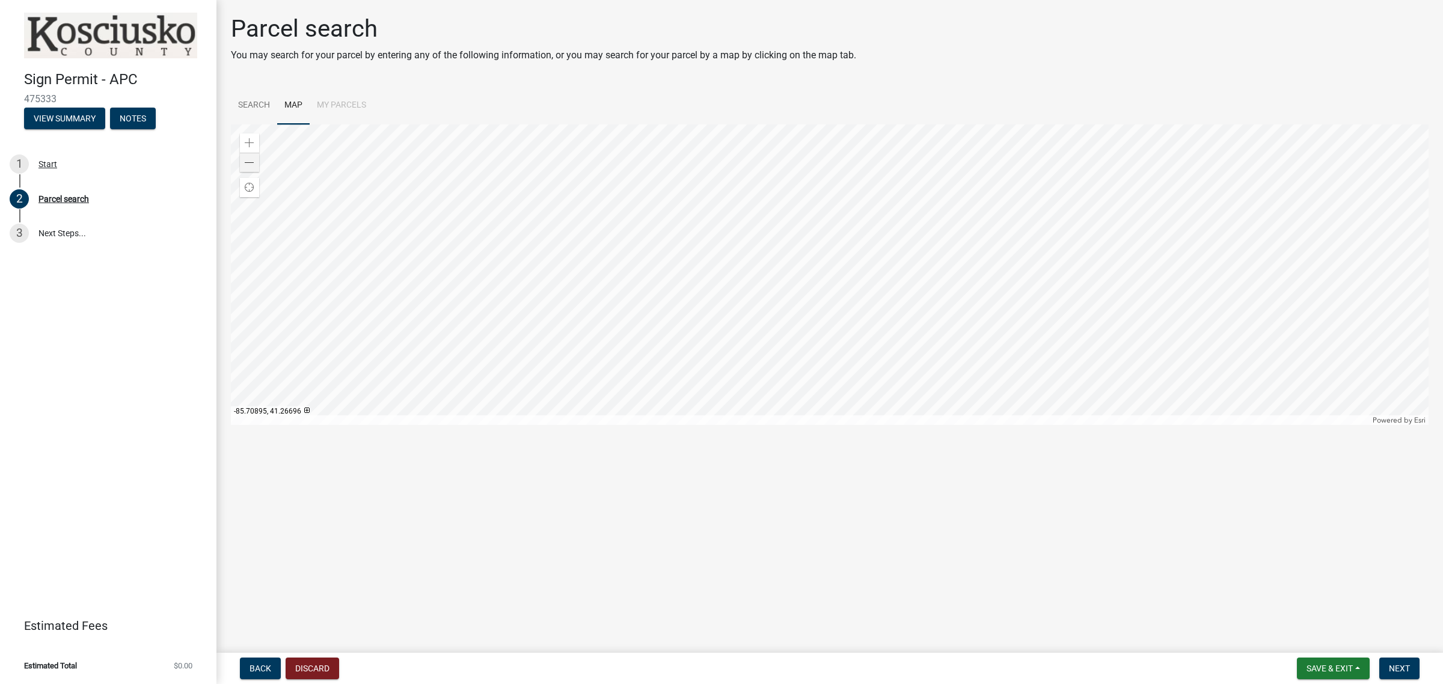
click at [1088, 232] on div at bounding box center [830, 274] width 1198 height 301
click at [903, 373] on div at bounding box center [830, 274] width 1198 height 301
click at [914, 370] on div at bounding box center [830, 274] width 1198 height 301
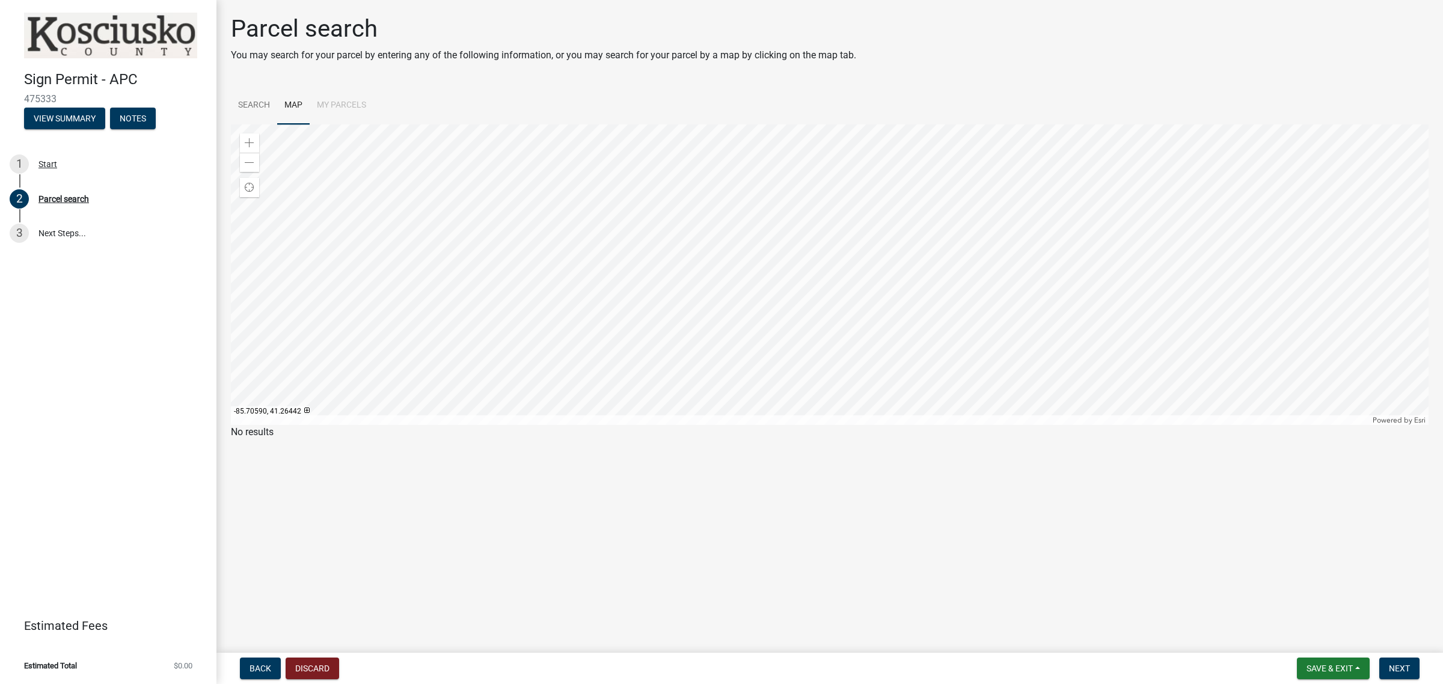
click at [915, 376] on div at bounding box center [830, 274] width 1198 height 301
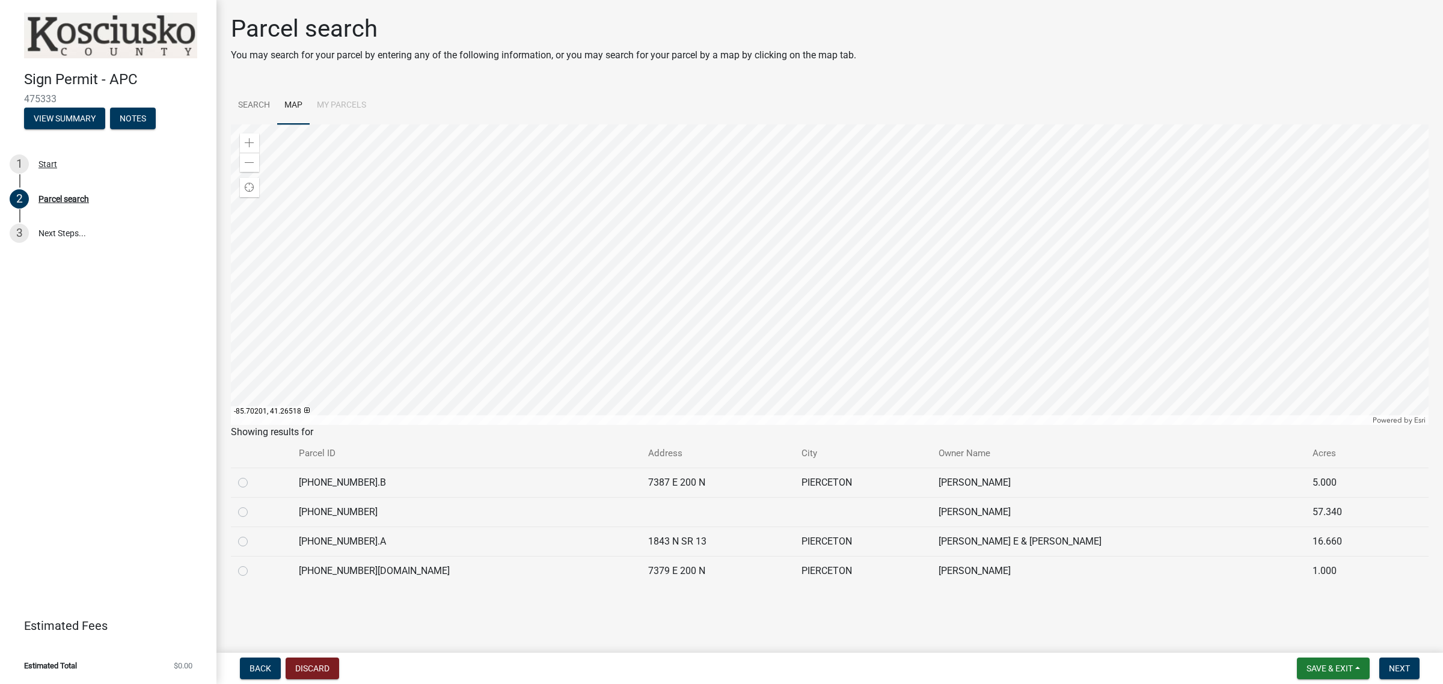
click at [932, 372] on div at bounding box center [830, 274] width 1198 height 301
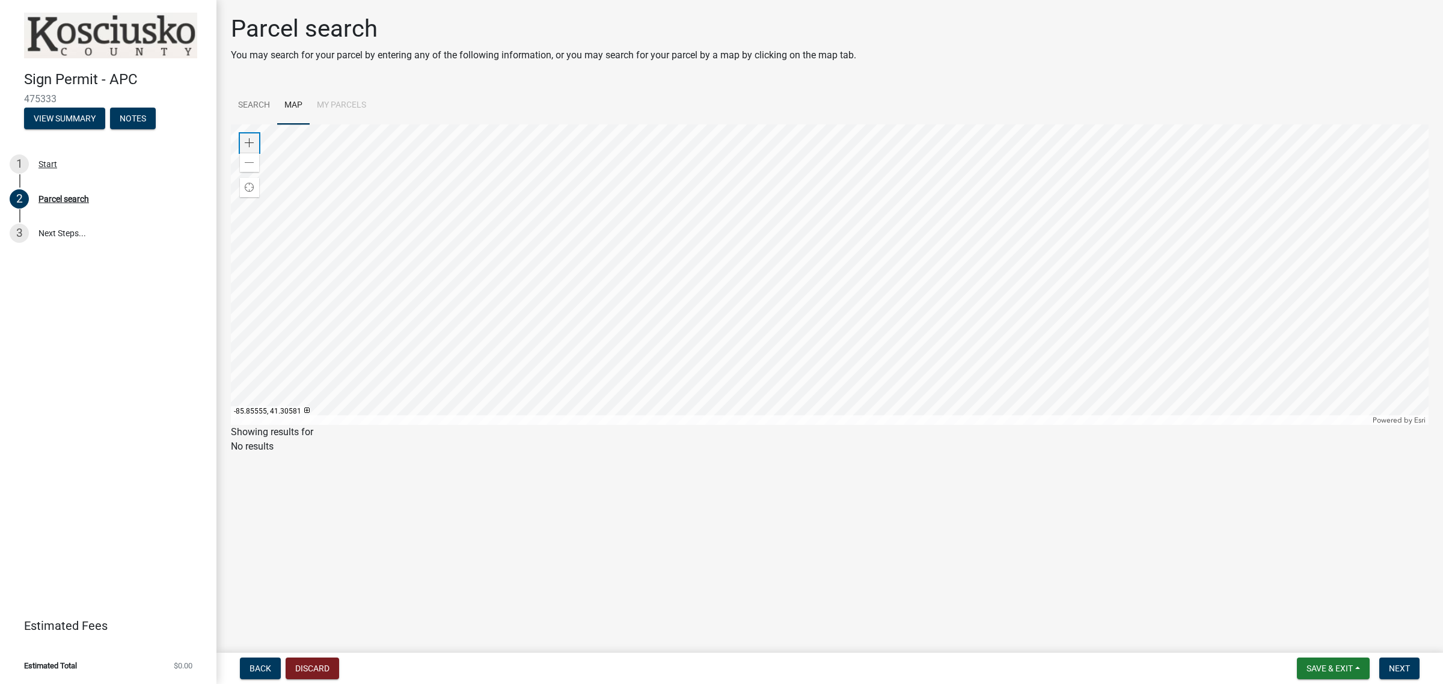
click at [248, 138] on span at bounding box center [250, 143] width 10 height 10
click at [872, 230] on div at bounding box center [830, 274] width 1198 height 301
click at [858, 329] on div at bounding box center [830, 274] width 1198 height 301
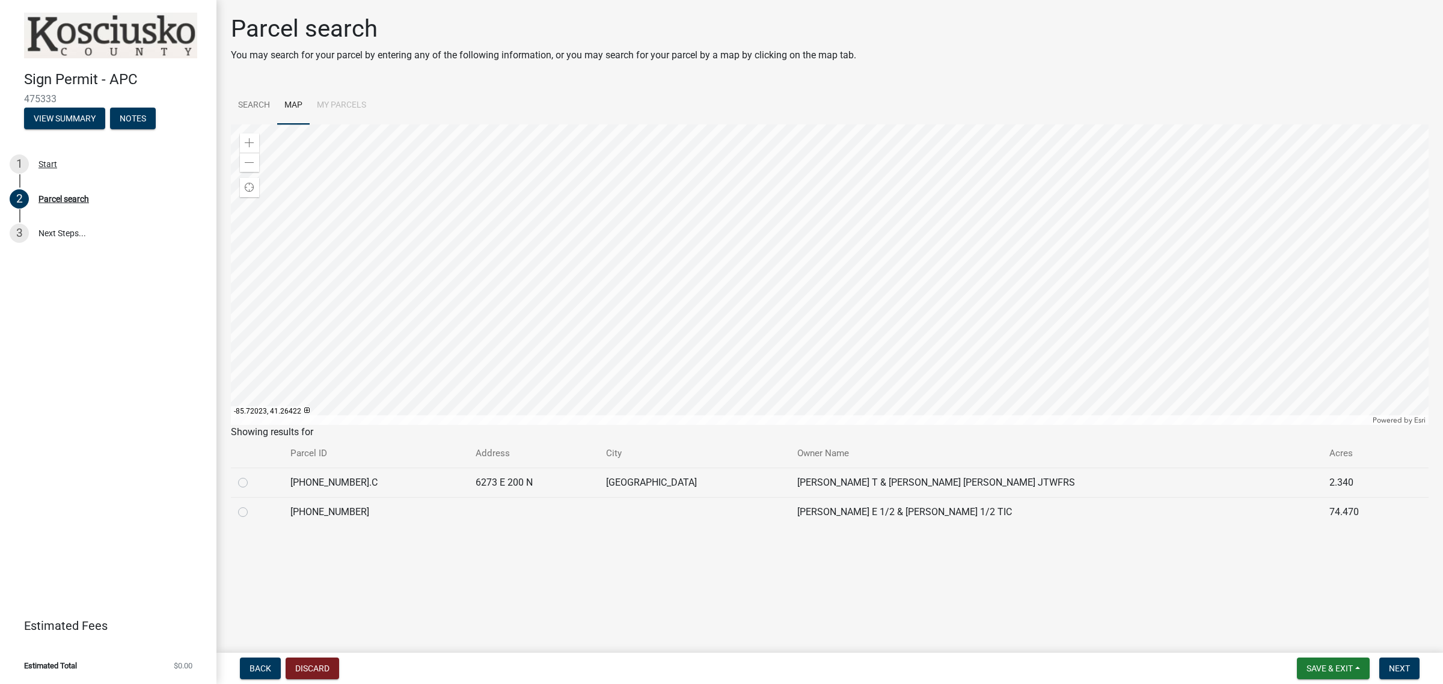
click at [855, 326] on div at bounding box center [830, 274] width 1198 height 301
click at [252, 476] on label at bounding box center [252, 476] width 0 height 0
click at [252, 483] on input "radio" at bounding box center [256, 480] width 8 height 8
radio input "true"
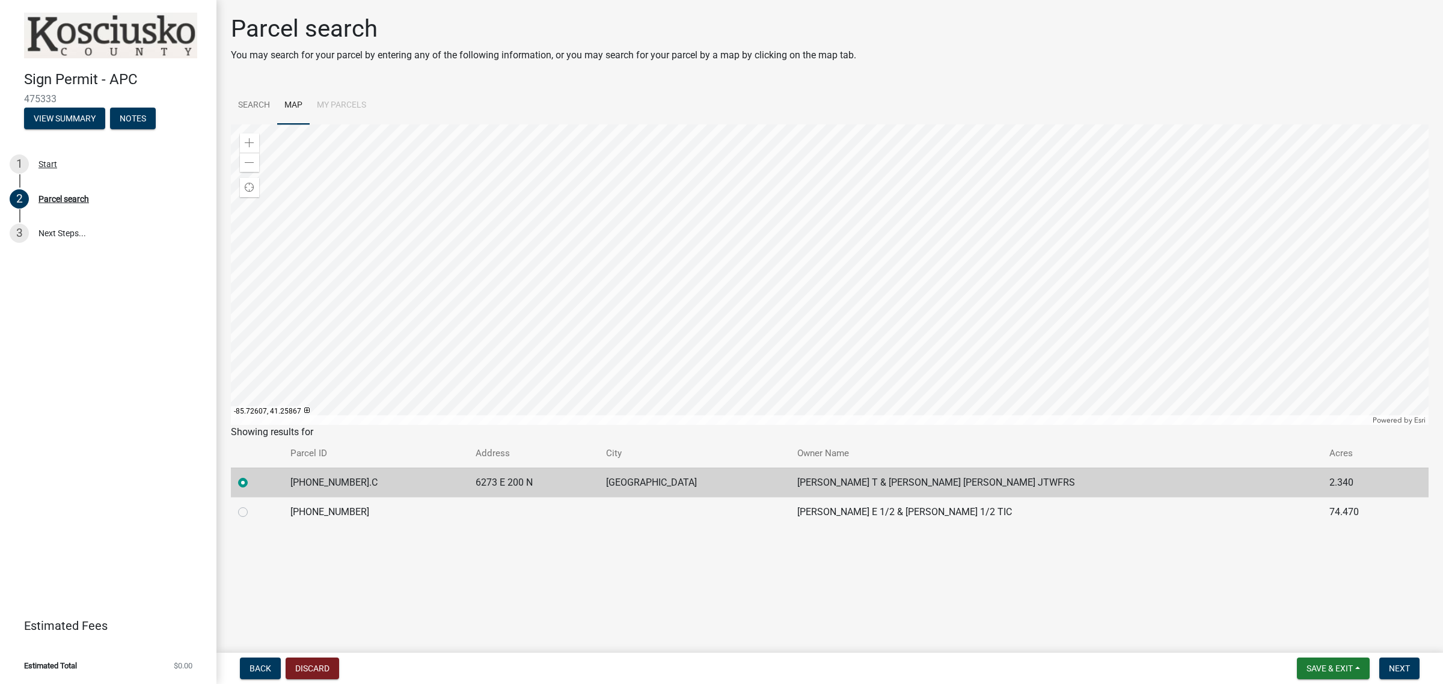
click at [252, 505] on label at bounding box center [252, 505] width 0 height 0
click at [252, 508] on input "radio" at bounding box center [256, 509] width 8 height 8
radio input "true"
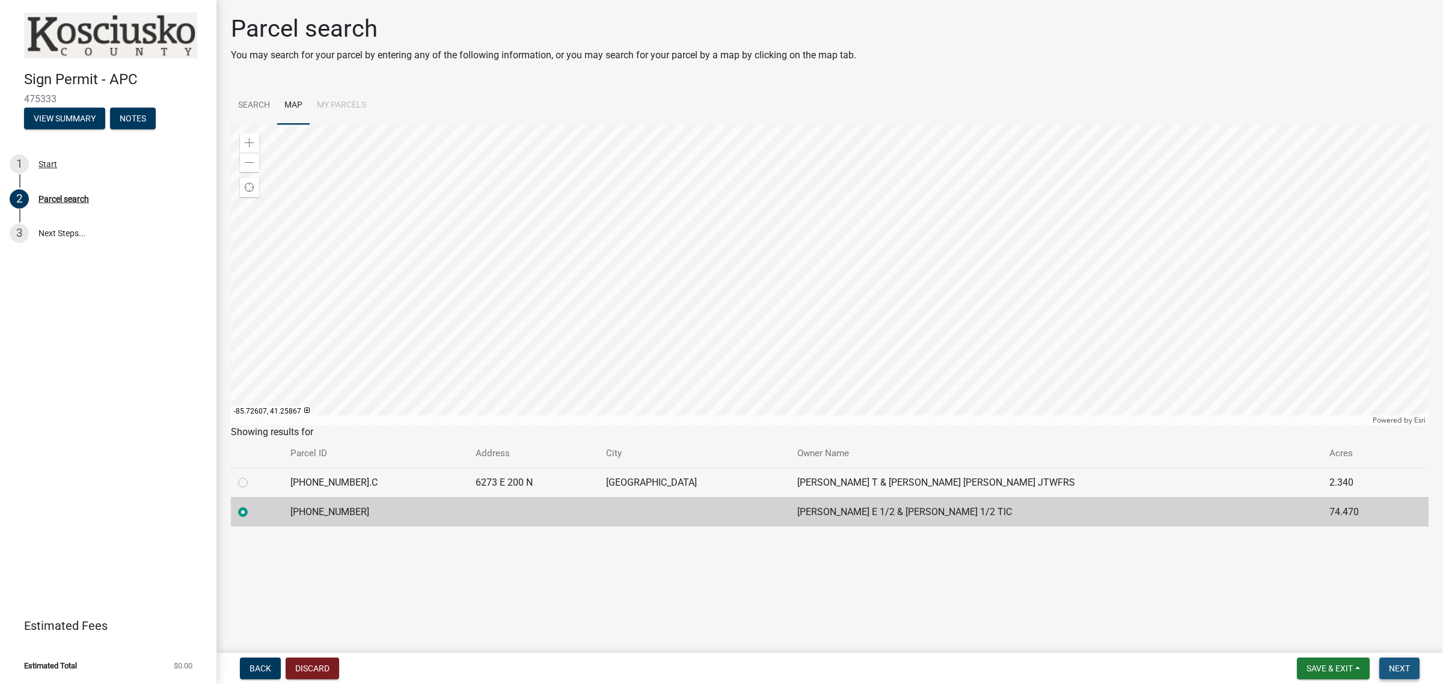
drag, startPoint x: 1401, startPoint y: 668, endPoint x: 854, endPoint y: 461, distance: 584.3
click at [1400, 667] on span "Next" at bounding box center [1399, 669] width 21 height 10
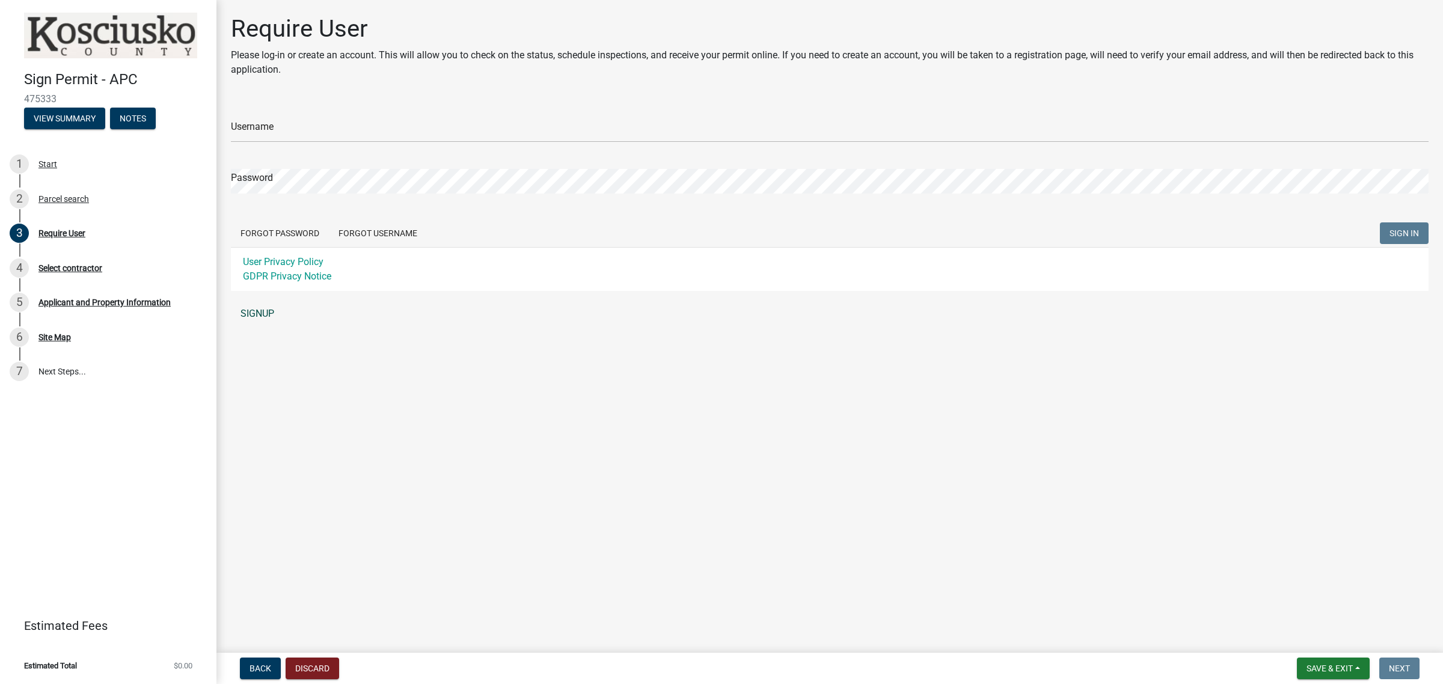
click at [253, 316] on link "SIGNUP" at bounding box center [830, 314] width 1198 height 24
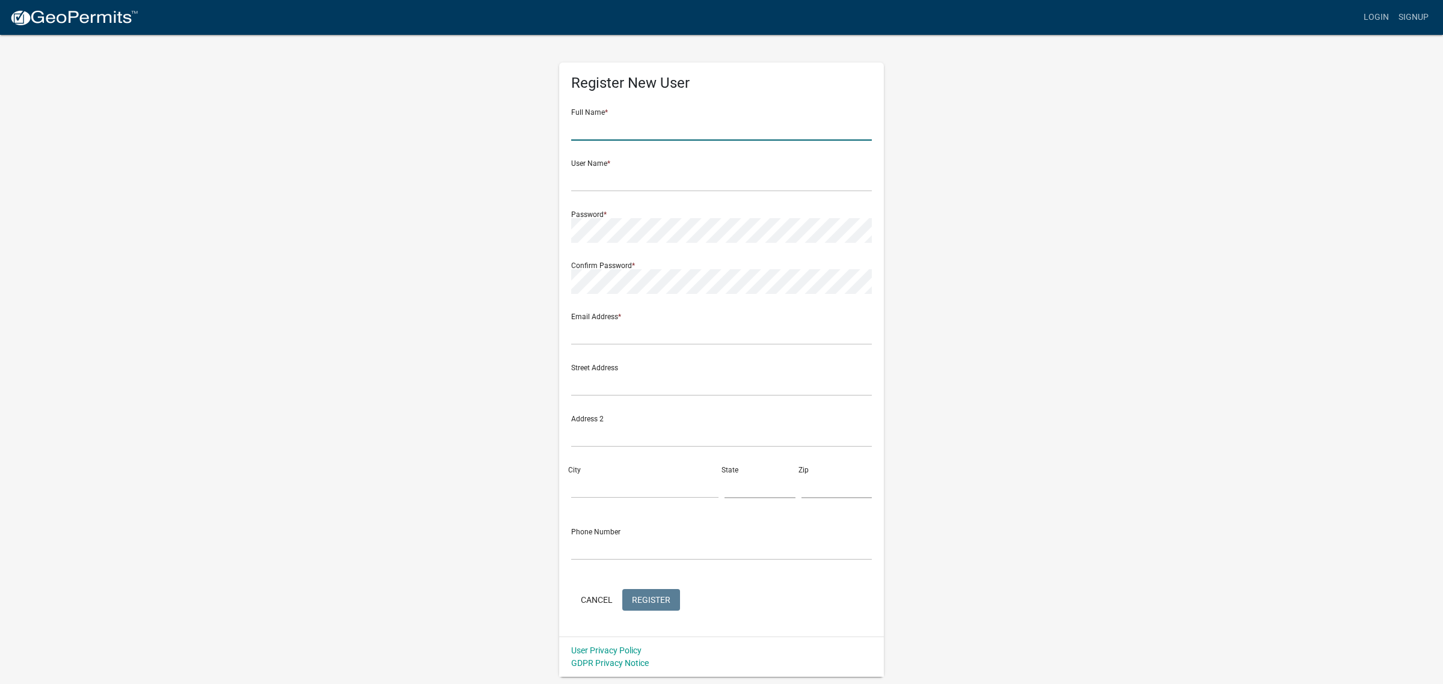
click at [593, 127] on input "text" at bounding box center [721, 128] width 301 height 25
type input "Paige Mosher"
type input "manager@lakesestatesmhc.com"
type input "1 EMS B37 Lane"
type input "Warsaw"
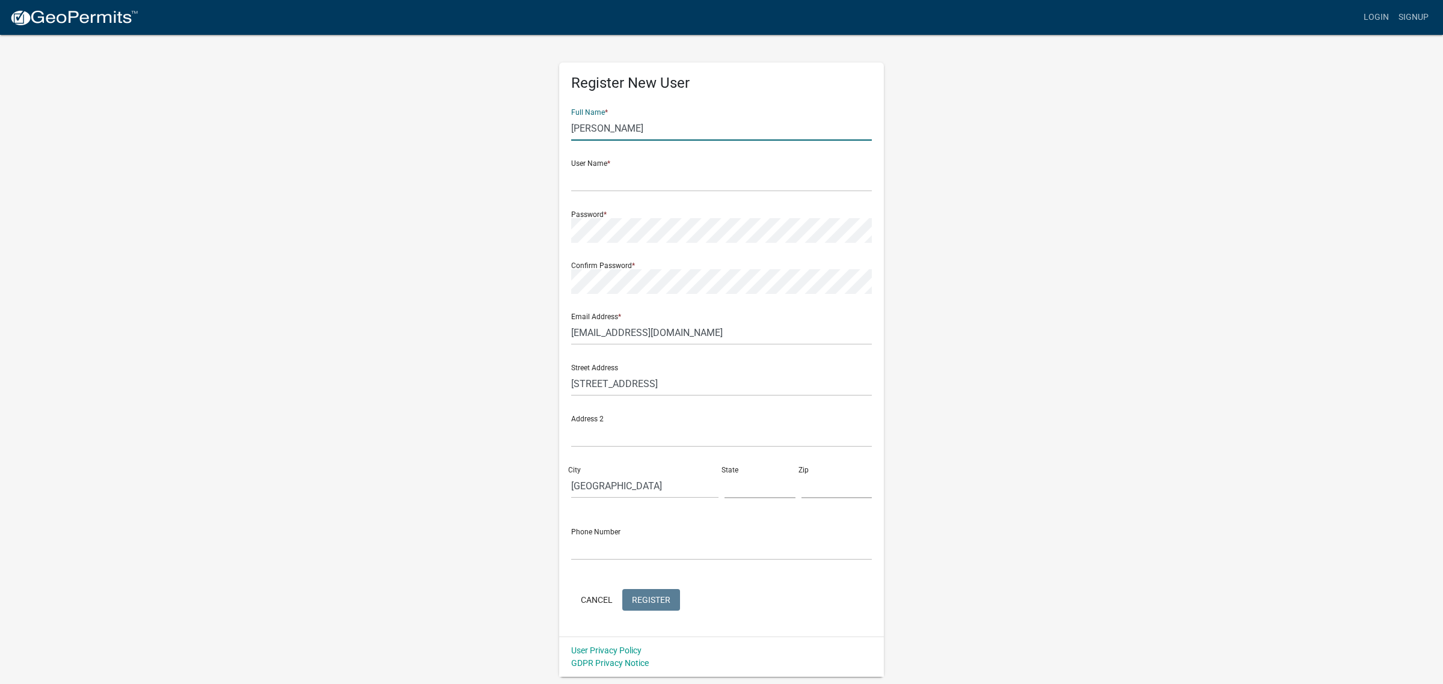
type input "IN"
type input "46582"
type input "5745942384"
click at [593, 181] on input "text" at bounding box center [721, 179] width 301 height 25
type input "PMosher"
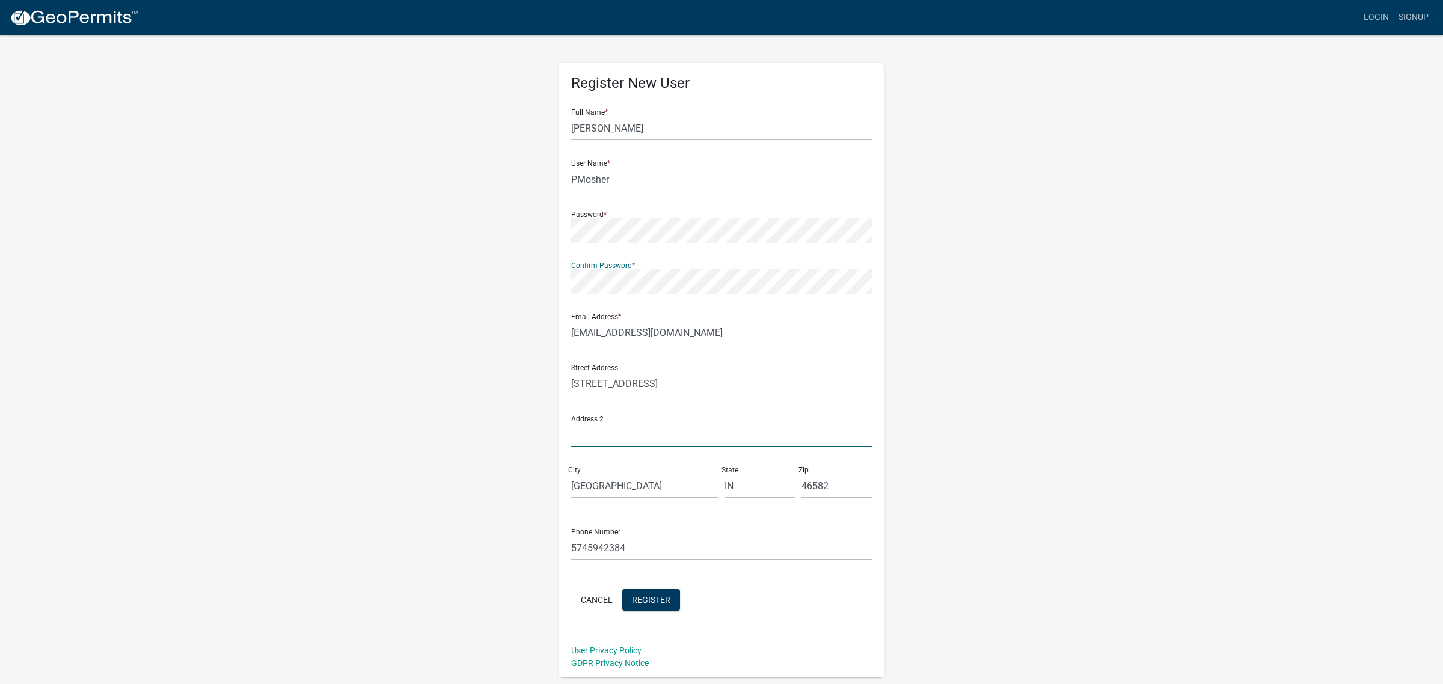
click at [613, 429] on input "text" at bounding box center [721, 435] width 301 height 25
type input "Clubhouse"
click at [650, 598] on span "Register" at bounding box center [651, 600] width 38 height 10
